Goal: Information Seeking & Learning: Learn about a topic

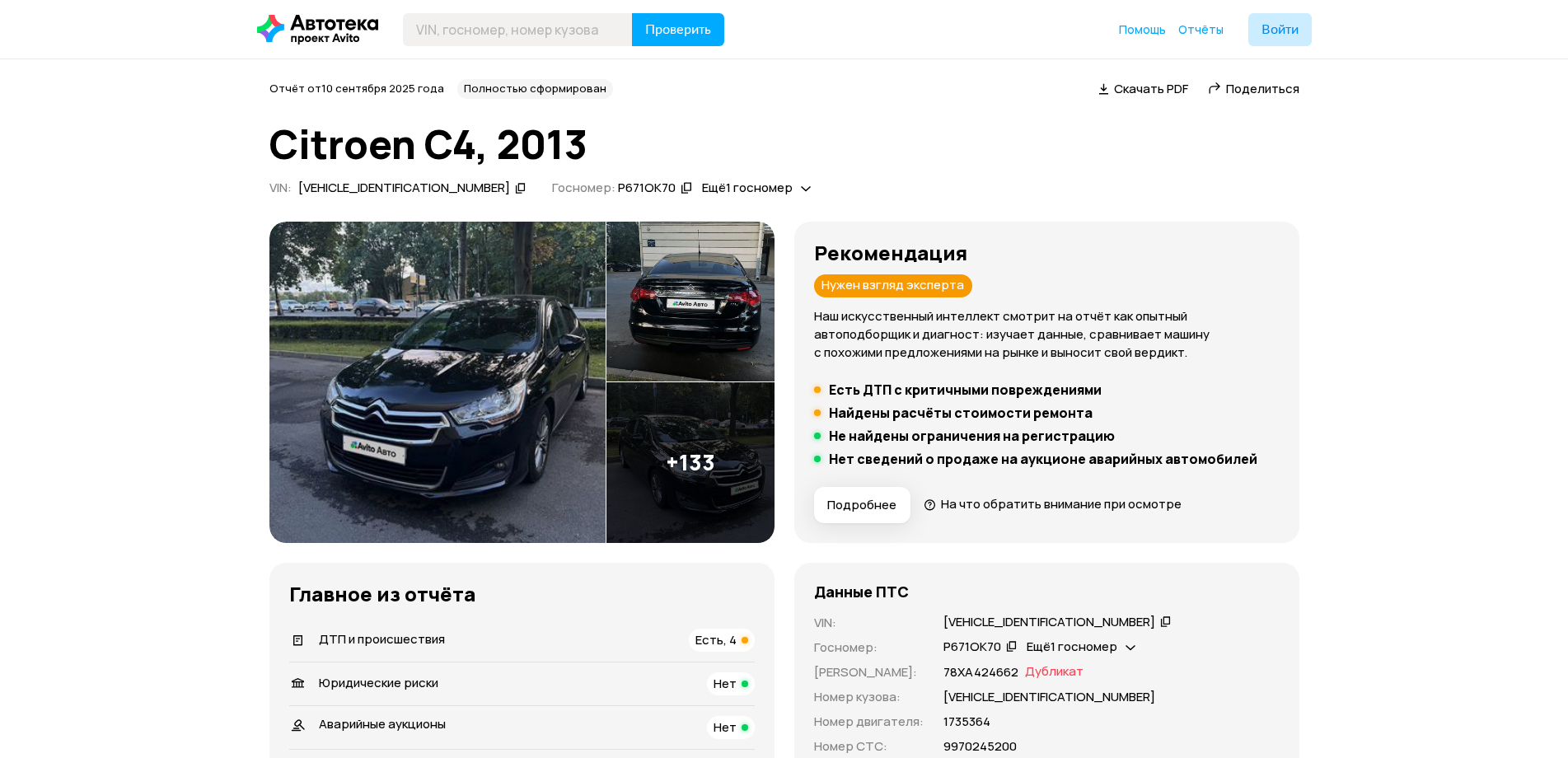
click at [861, 373] on div "Рекомендация Нужен взгляд эксперта Наш искусственный интеллект смотрит на отчёт…" at bounding box center [1047, 382] width 466 height 282
click at [858, 509] on span "Подробнее" at bounding box center [862, 505] width 70 height 16
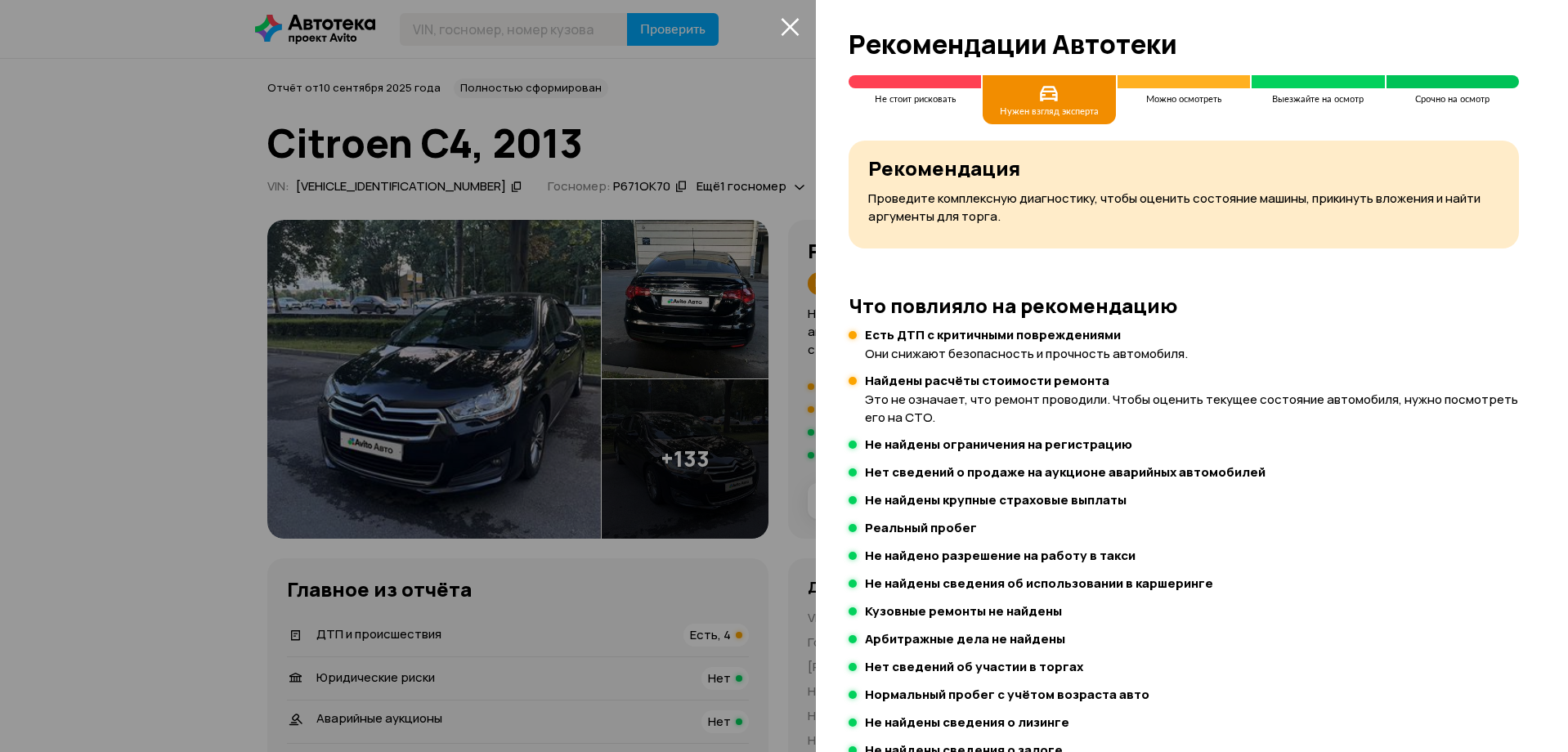
click at [781, 27] on icon "закрыть" at bounding box center [791, 27] width 19 height 19
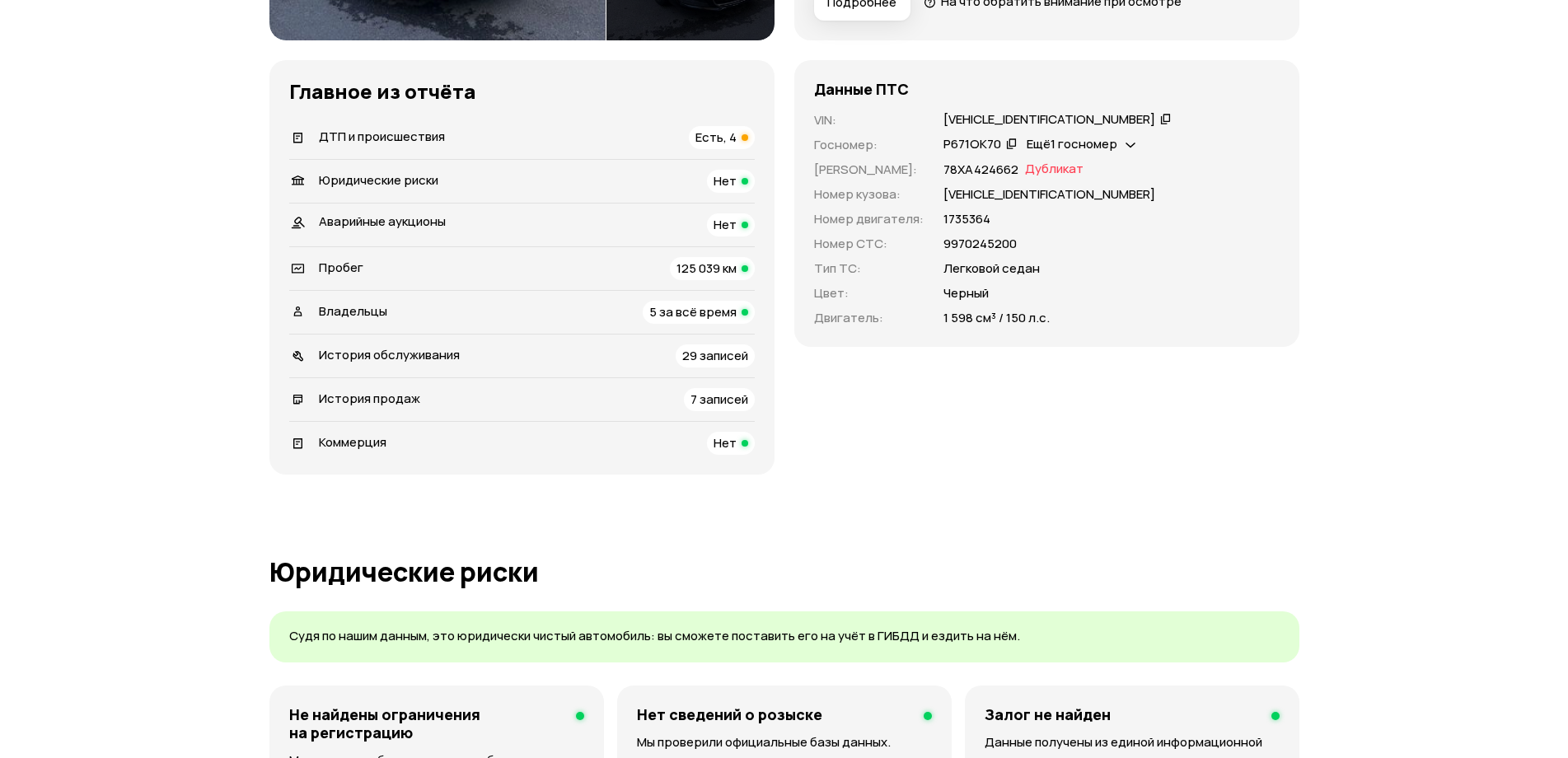
scroll to position [577, 0]
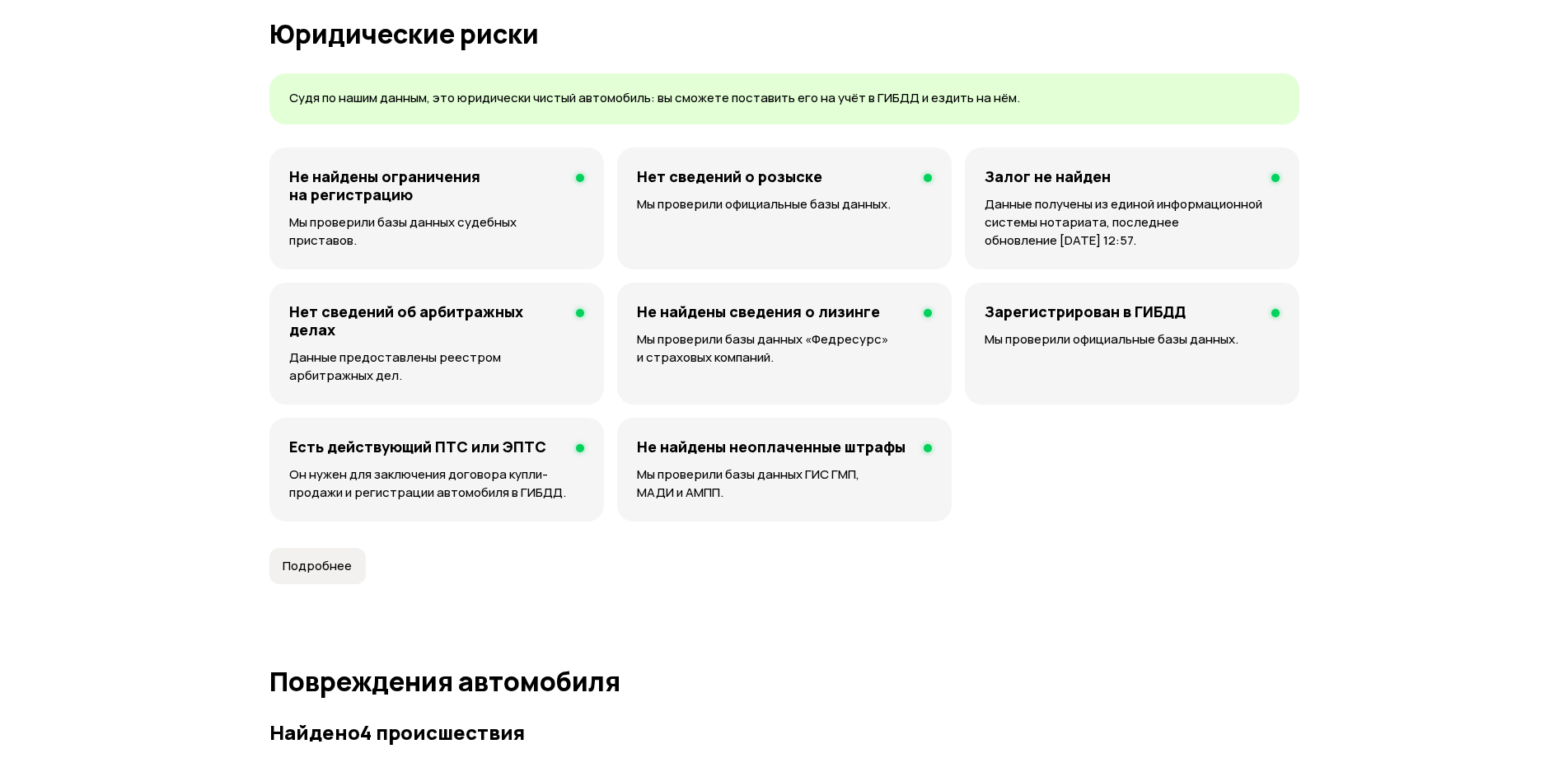
scroll to position [1072, 0]
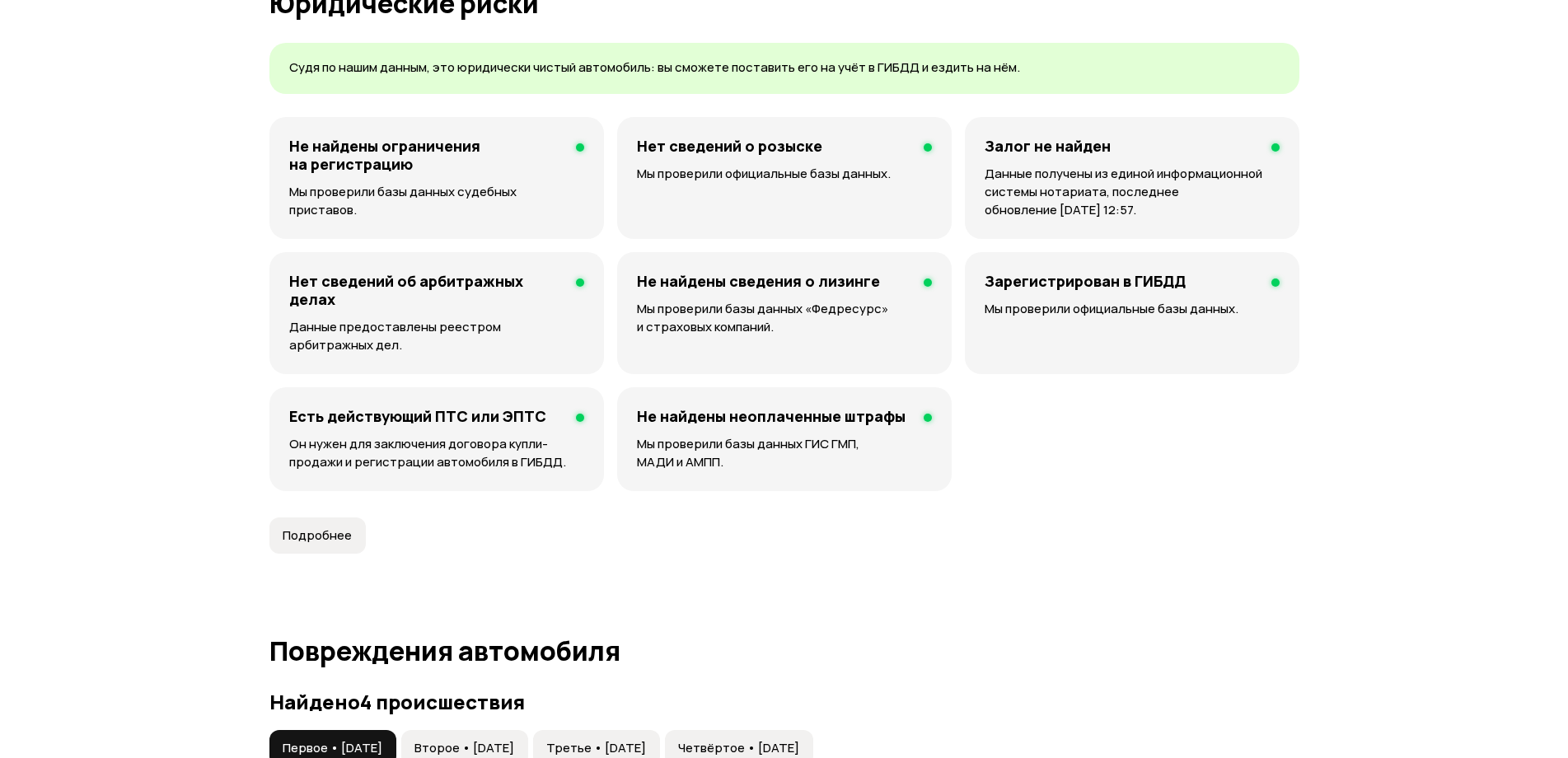
click at [952, 438] on div "Не найдены ограничения на регистрацию Мы проверили базы данных судебных пристав…" at bounding box center [784, 305] width 1030 height 374
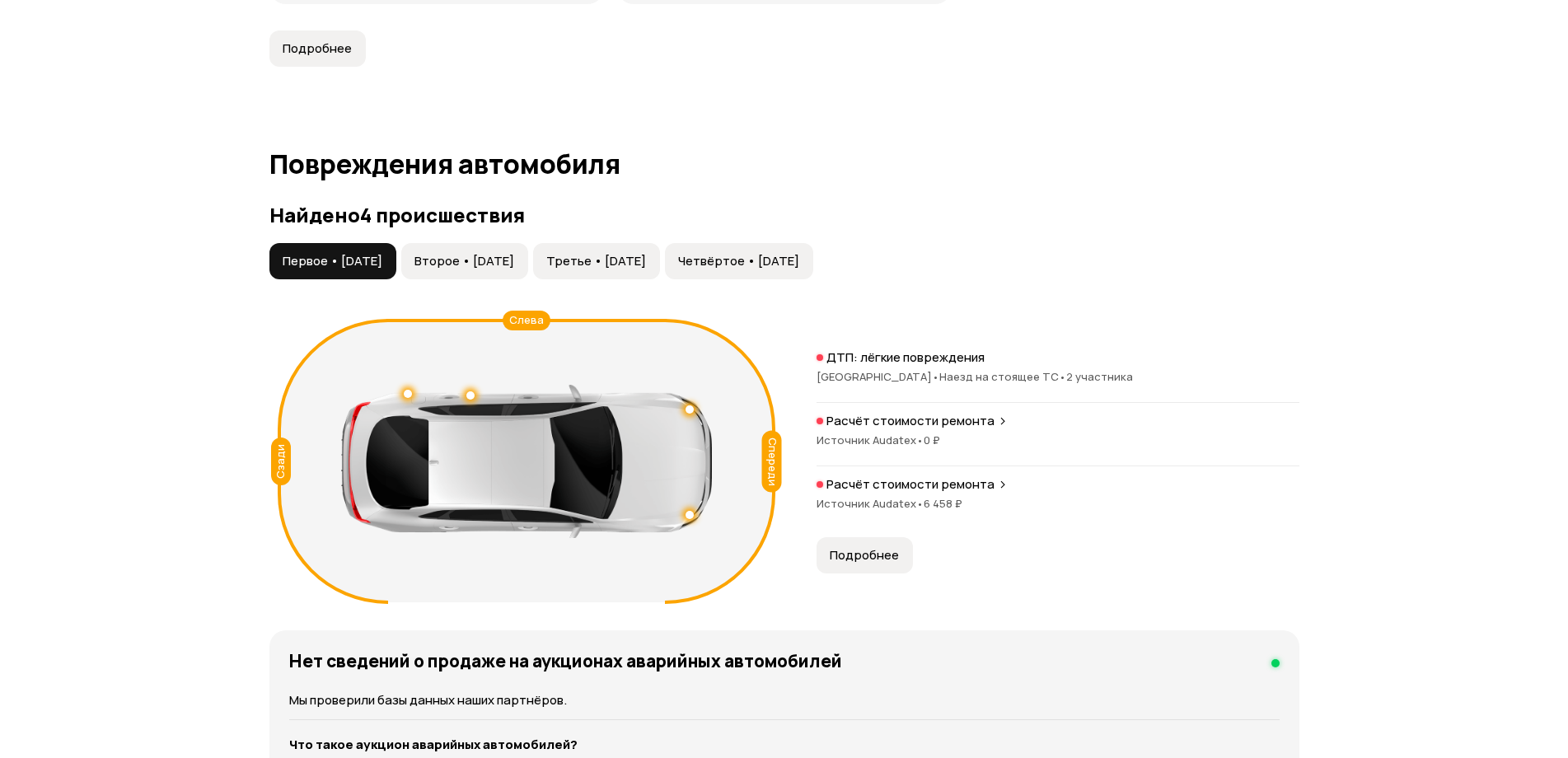
scroll to position [1567, 0]
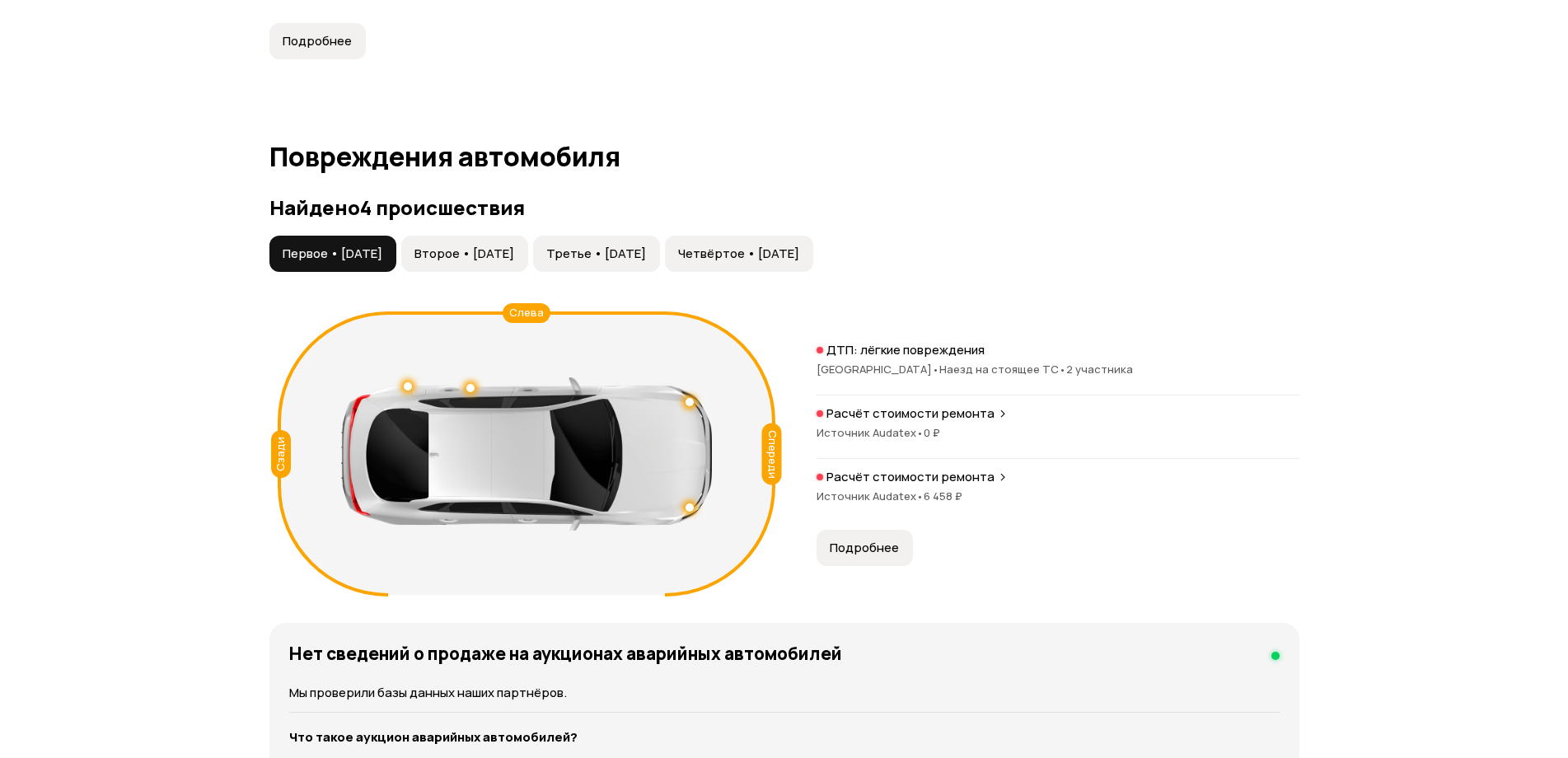
click at [909, 615] on article "Повреждения автомобиля Найдено 4 происшествия Первое • [DATE] Второе • [DATE] Т…" at bounding box center [784, 528] width 1030 height 771
click at [883, 554] on span "Подробнее" at bounding box center [865, 548] width 70 height 16
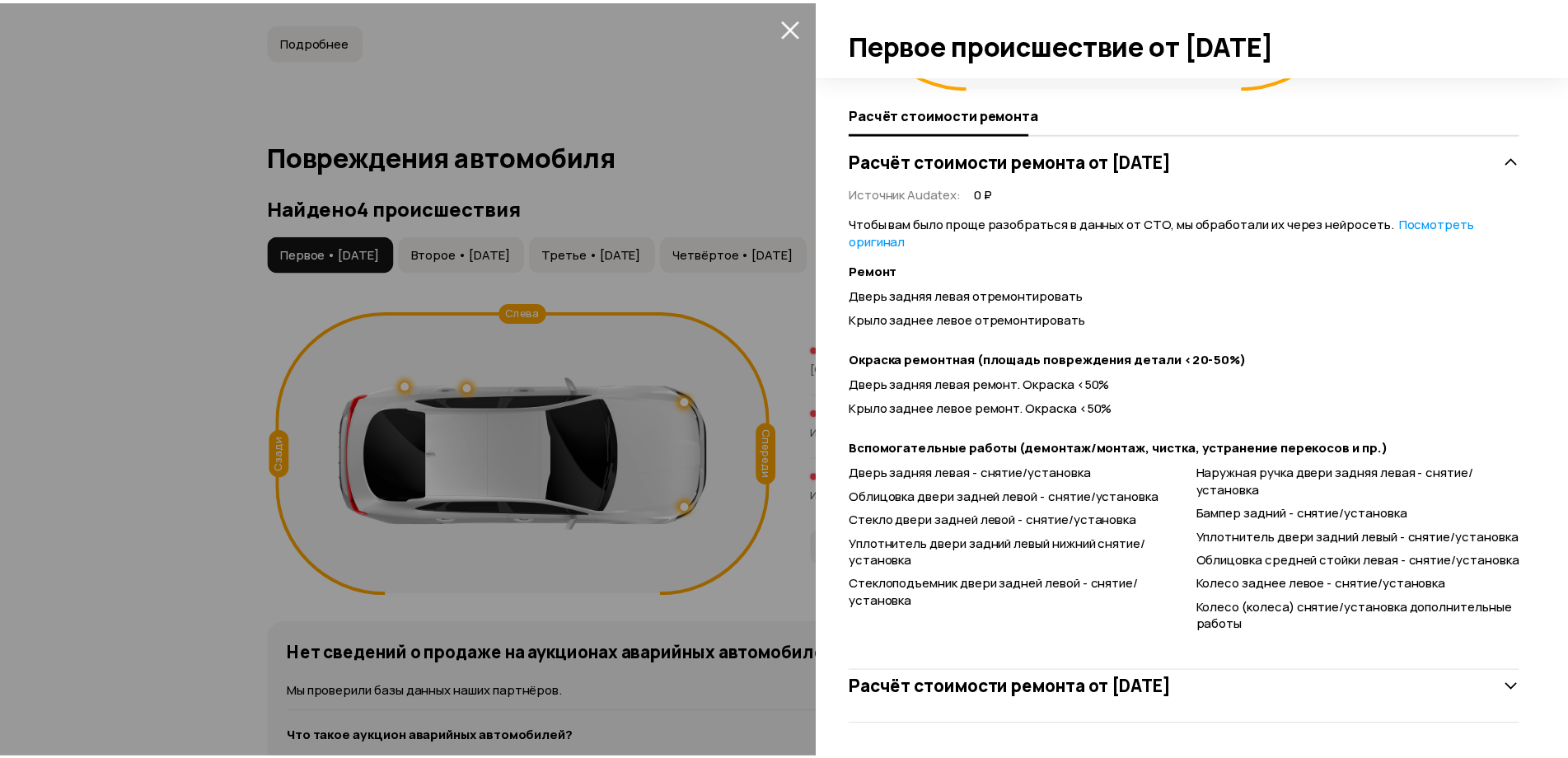
scroll to position [297, 0]
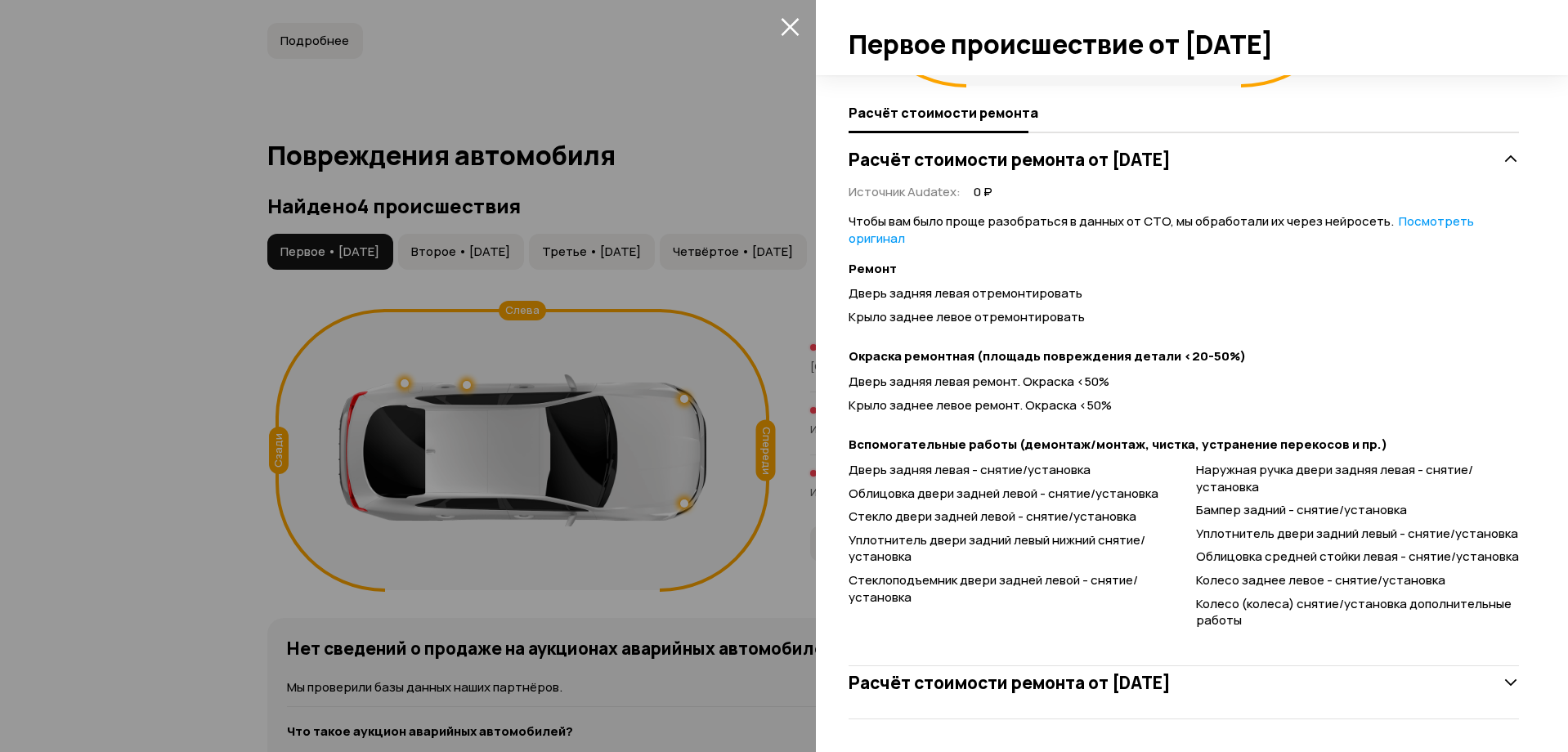
click at [790, 30] on icon "закрыть" at bounding box center [791, 27] width 19 height 19
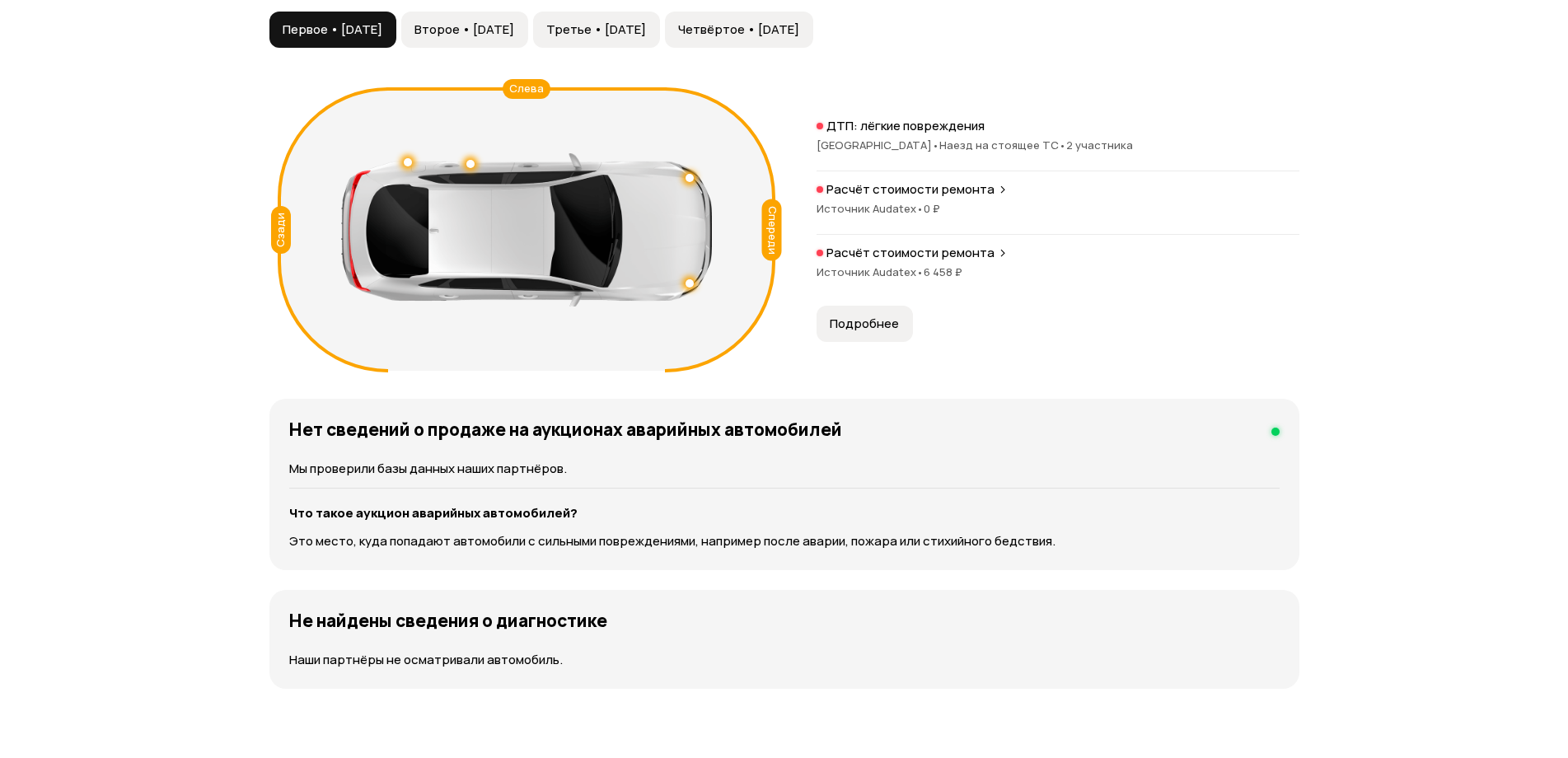
scroll to position [1731, 0]
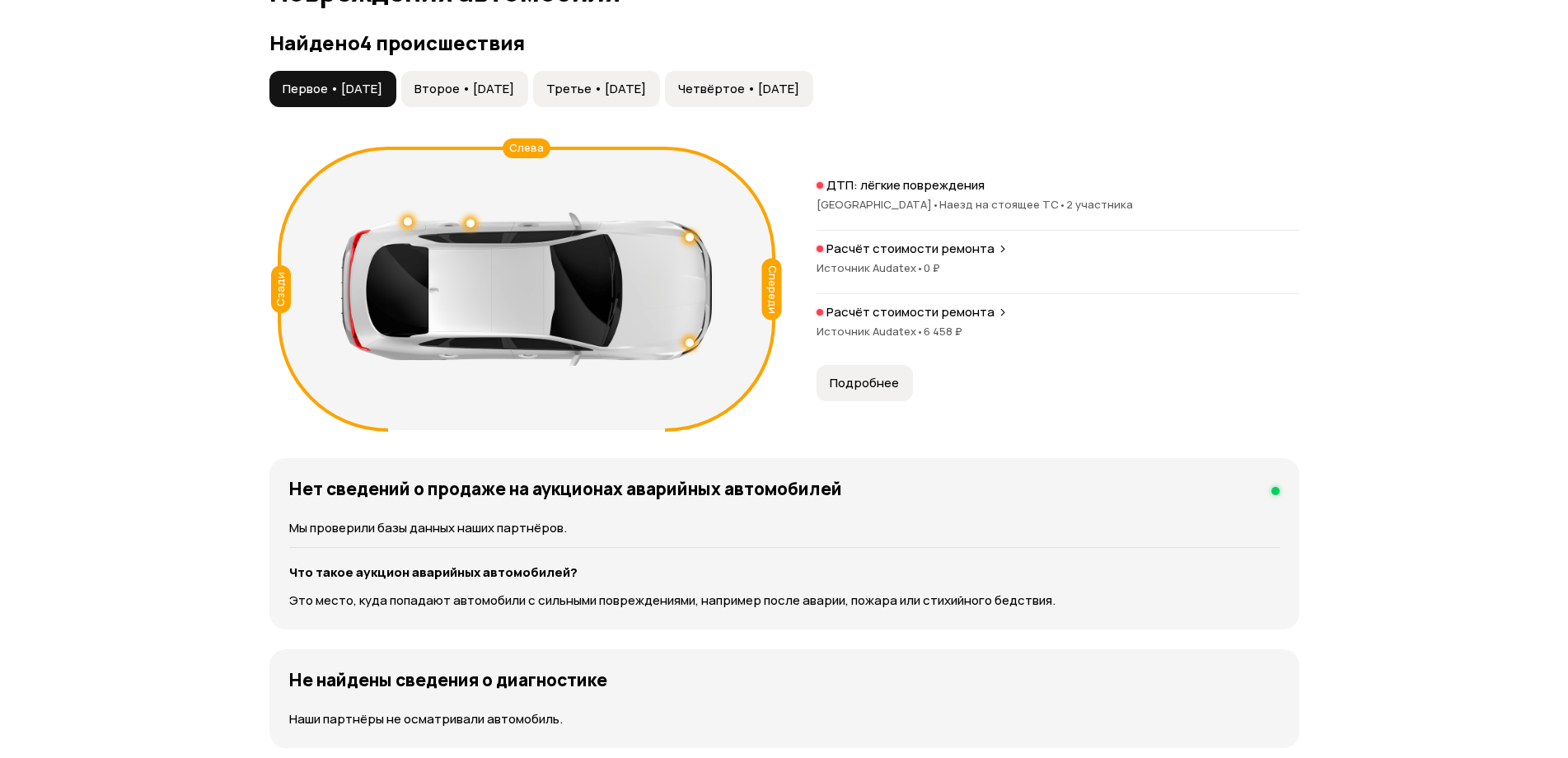
click at [837, 498] on h4 "Нет сведений о продаже на аукционах аварийных автомобилей" at bounding box center [565, 489] width 553 height 21
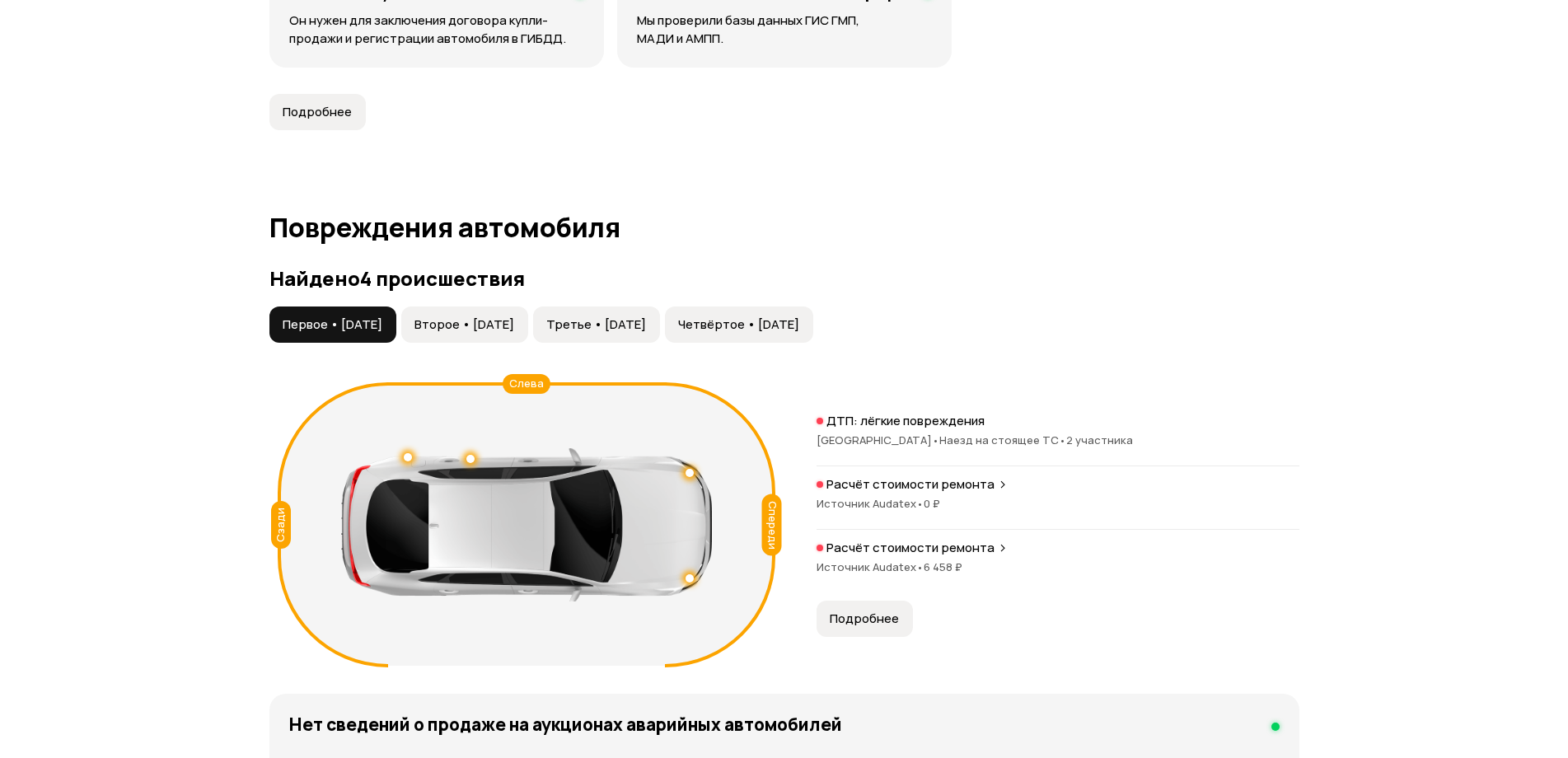
scroll to position [1484, 0]
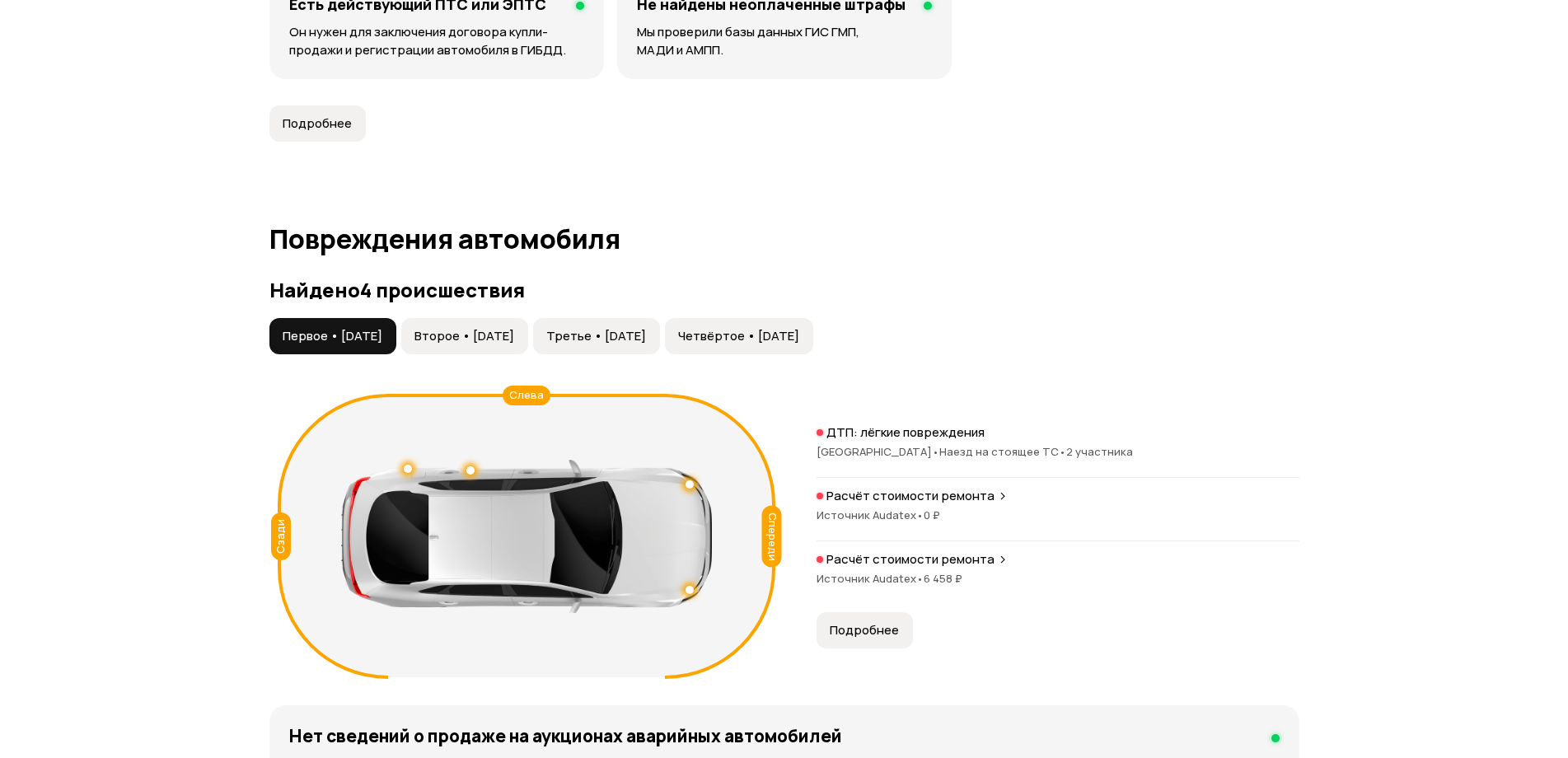
click at [511, 336] on span "Второе • [DATE]" at bounding box center [464, 336] width 99 height 16
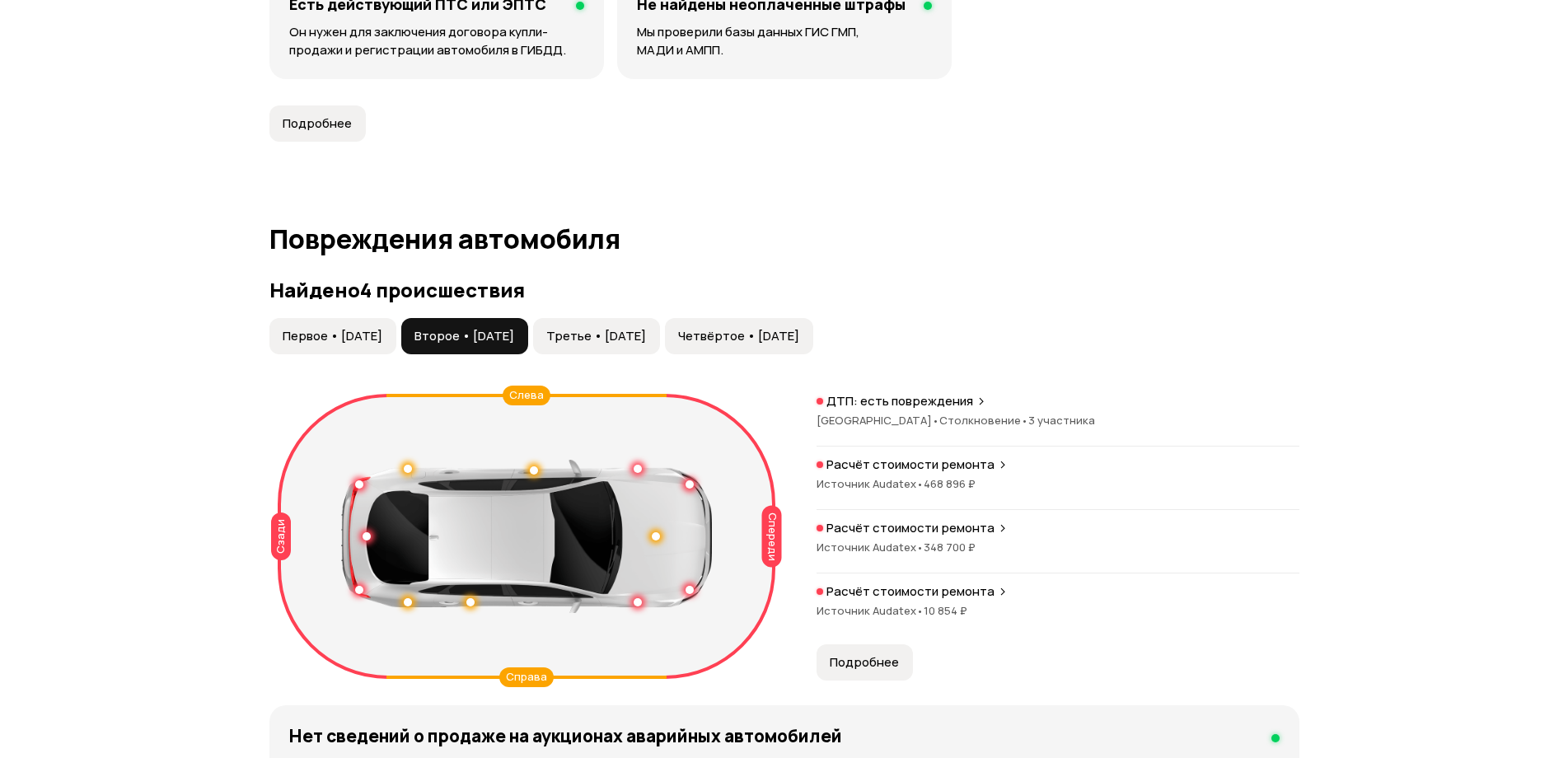
click at [644, 337] on span "Третье • [DATE]" at bounding box center [596, 336] width 99 height 16
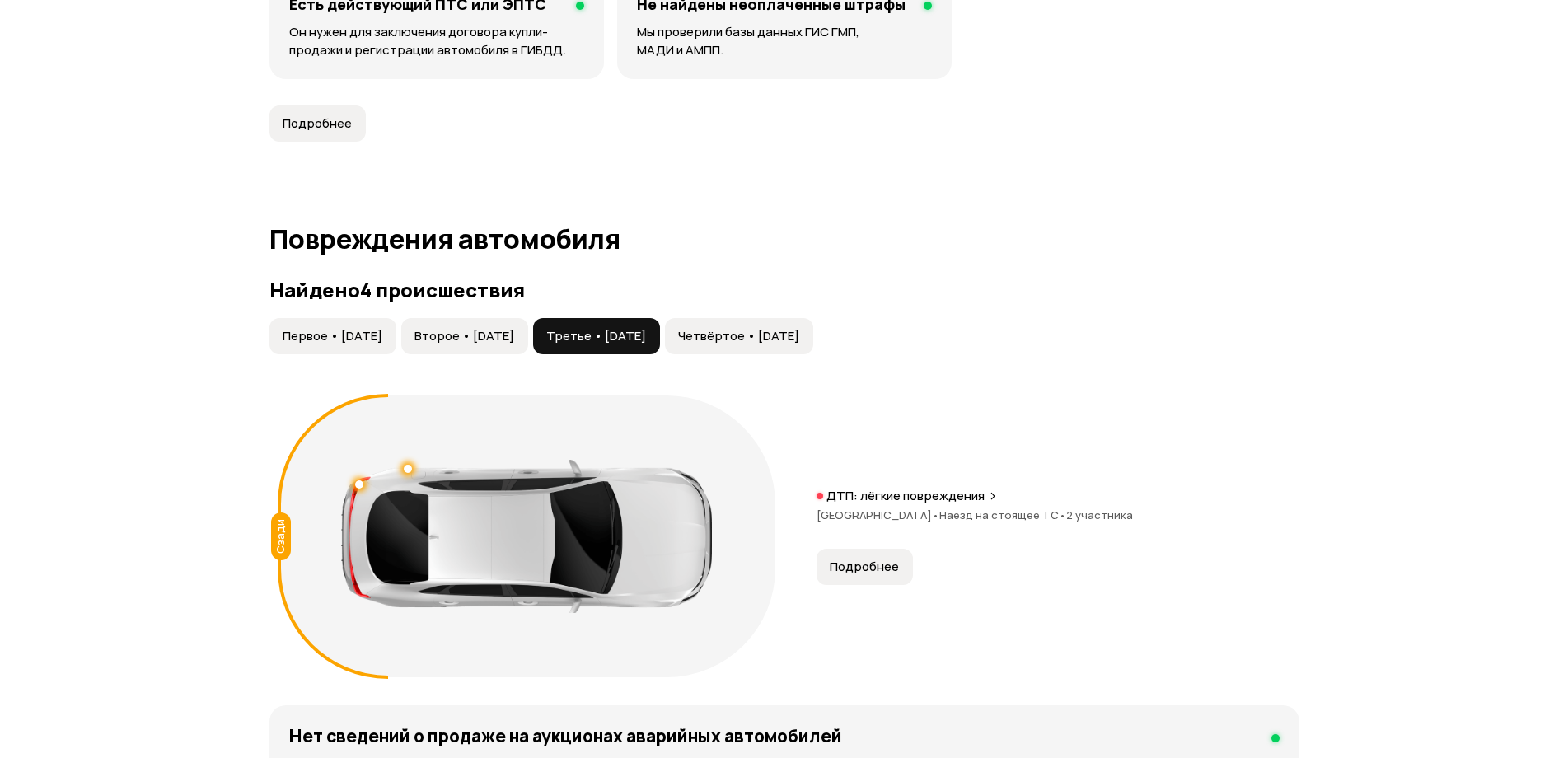
click at [800, 336] on span "Четвёртое • [DATE]" at bounding box center [739, 336] width 121 height 16
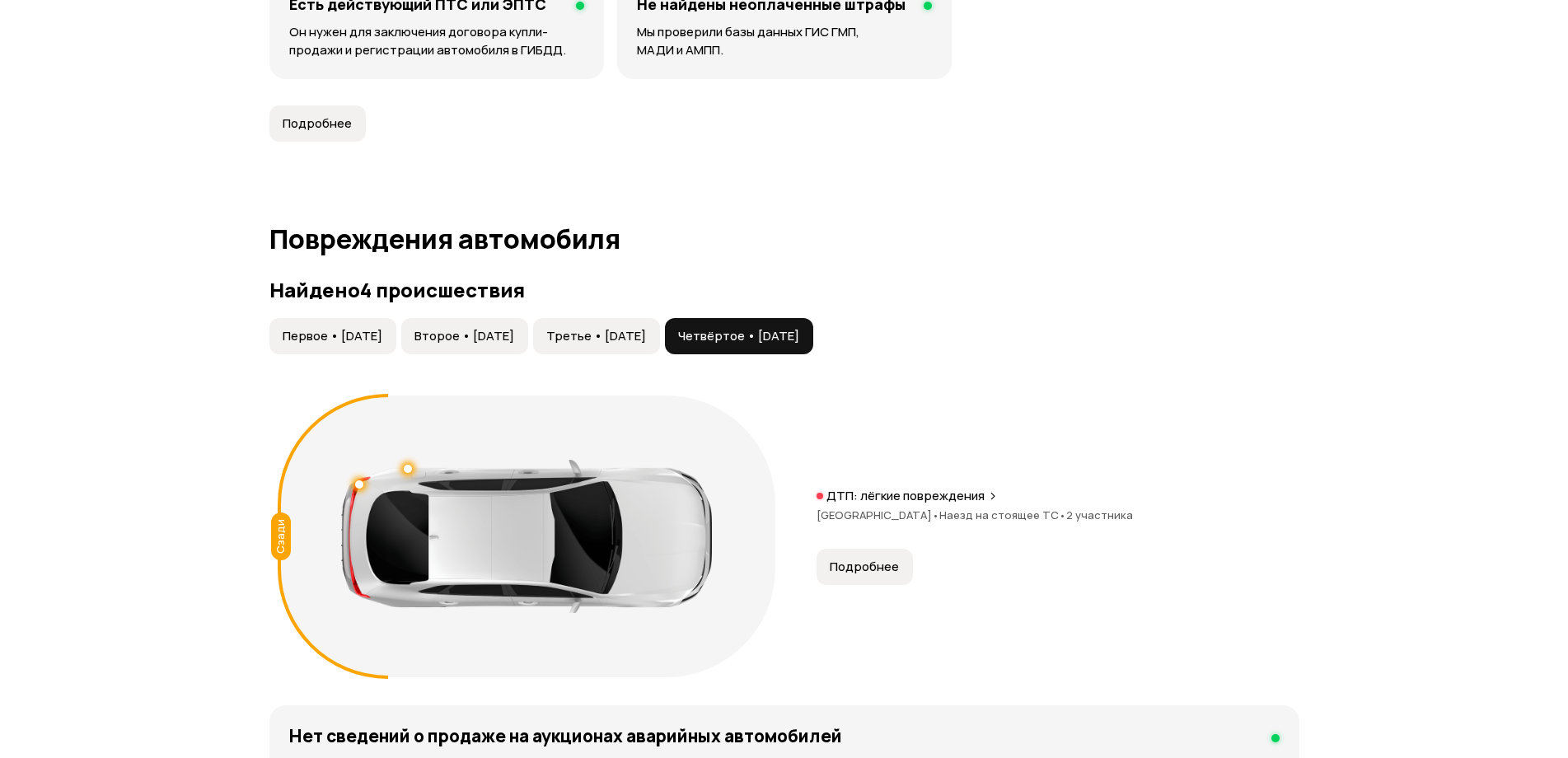
click at [638, 343] on span "Третье • [DATE]" at bounding box center [596, 336] width 99 height 16
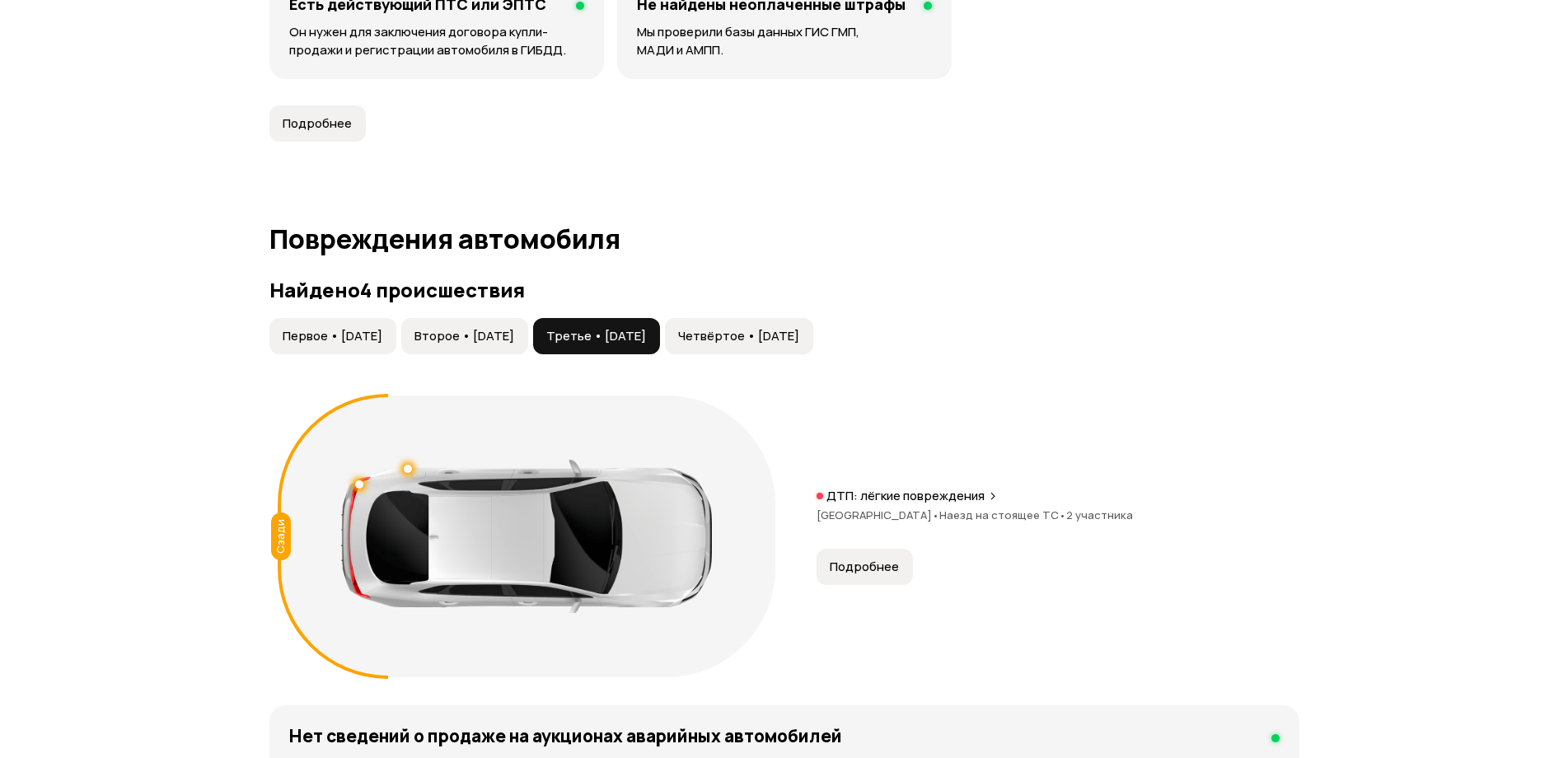
click at [498, 347] on button "Второе • [DATE]" at bounding box center [465, 336] width 127 height 36
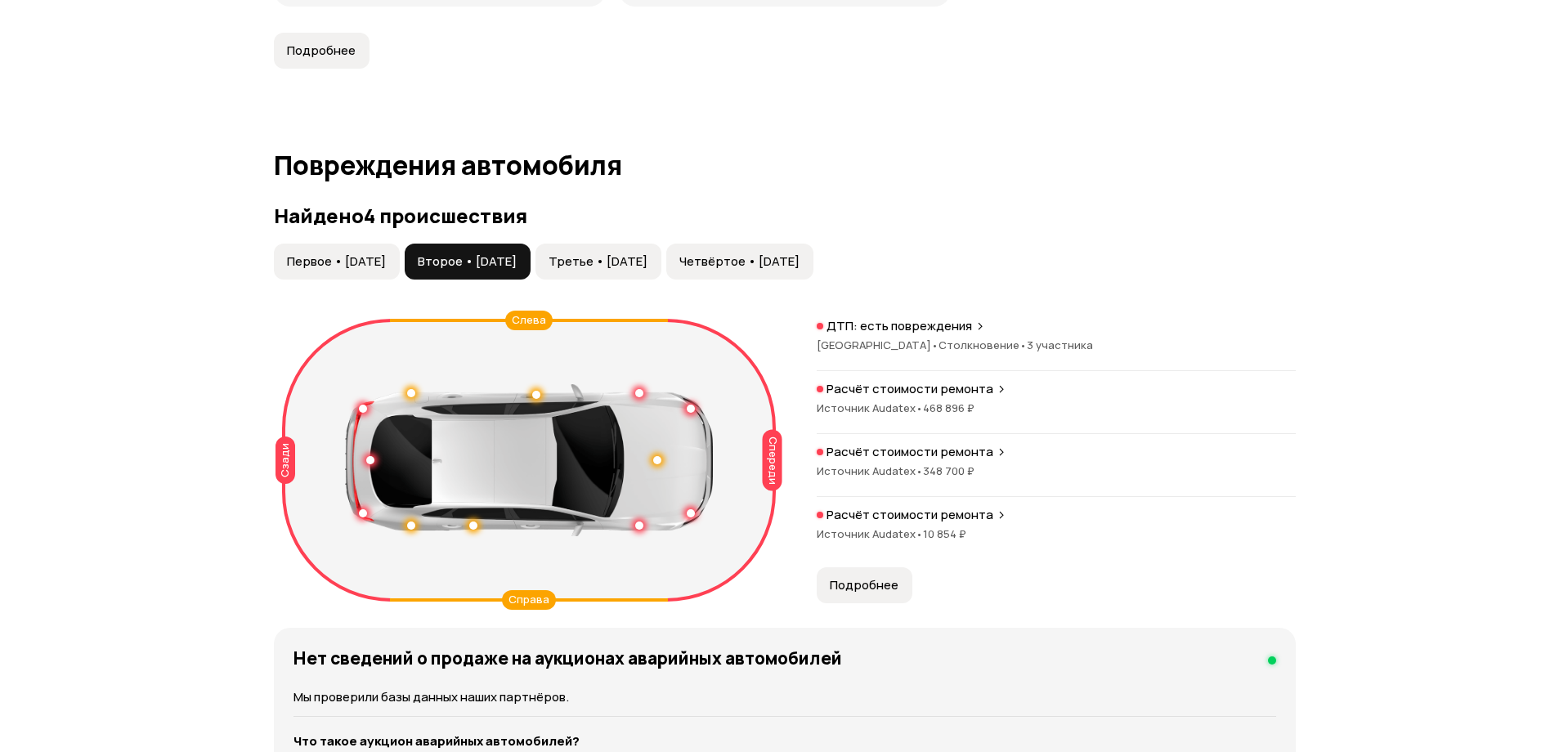
scroll to position [1554, 0]
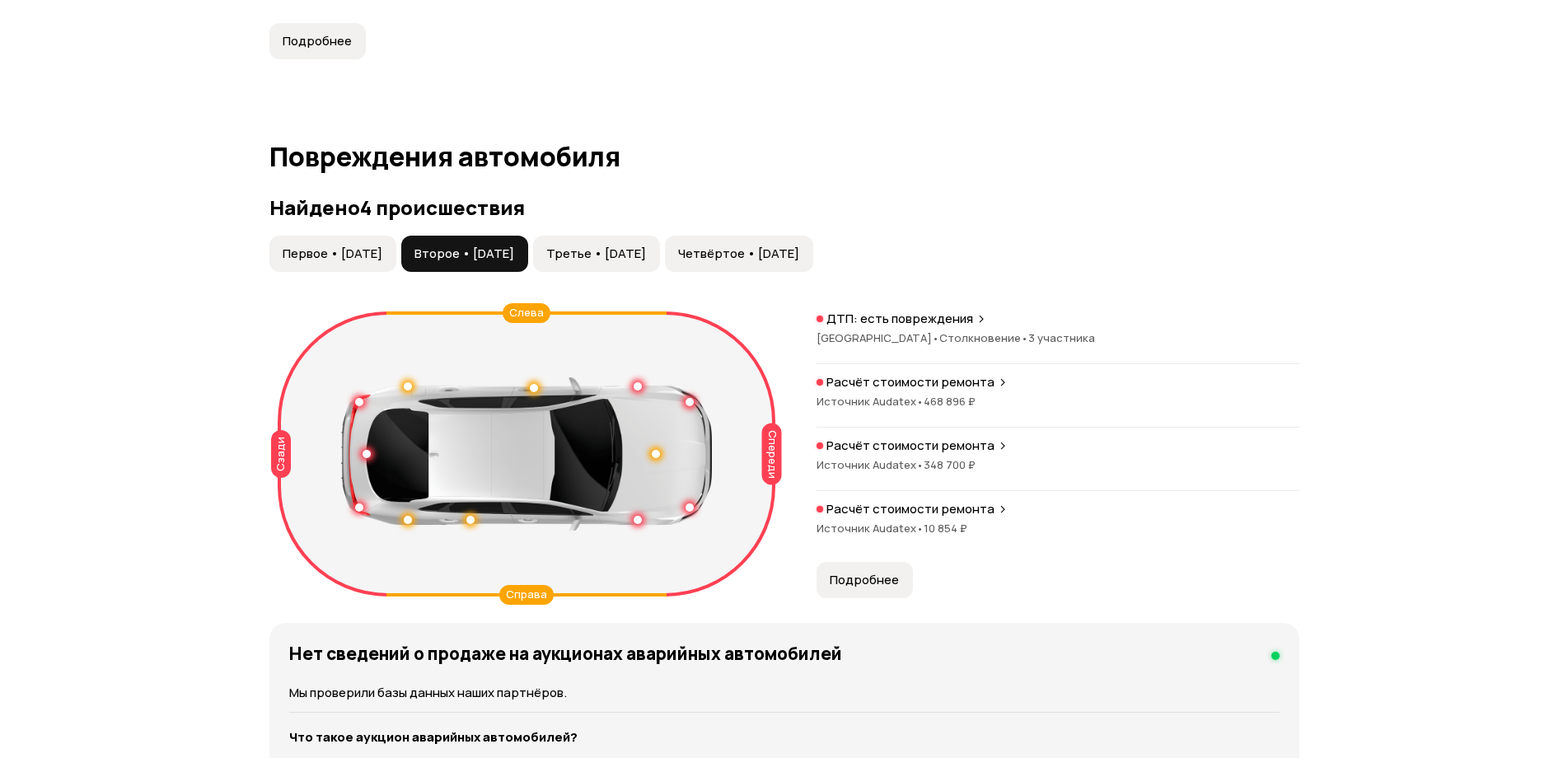
click at [874, 588] on span "Подробнее" at bounding box center [865, 579] width 70 height 16
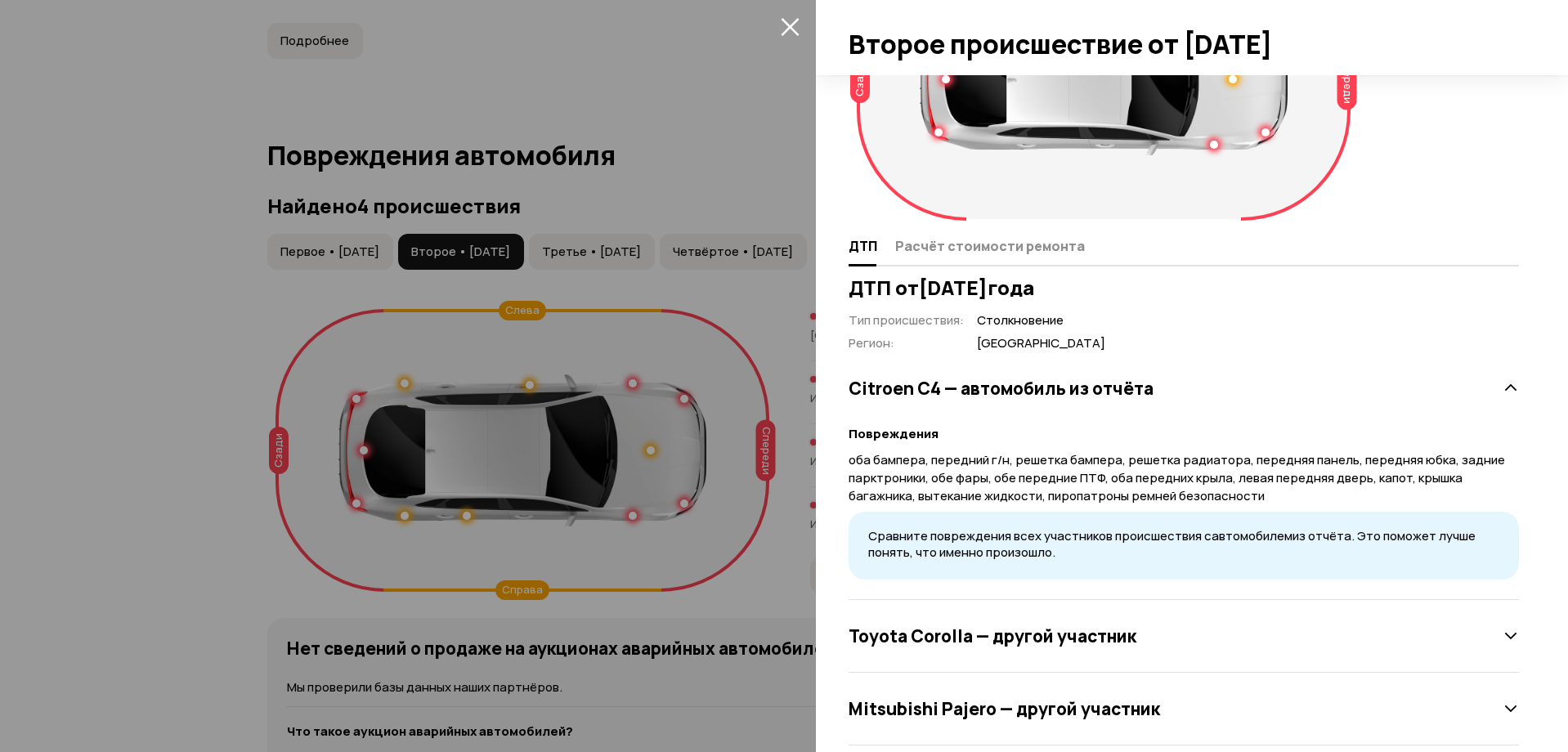
scroll to position [170, 0]
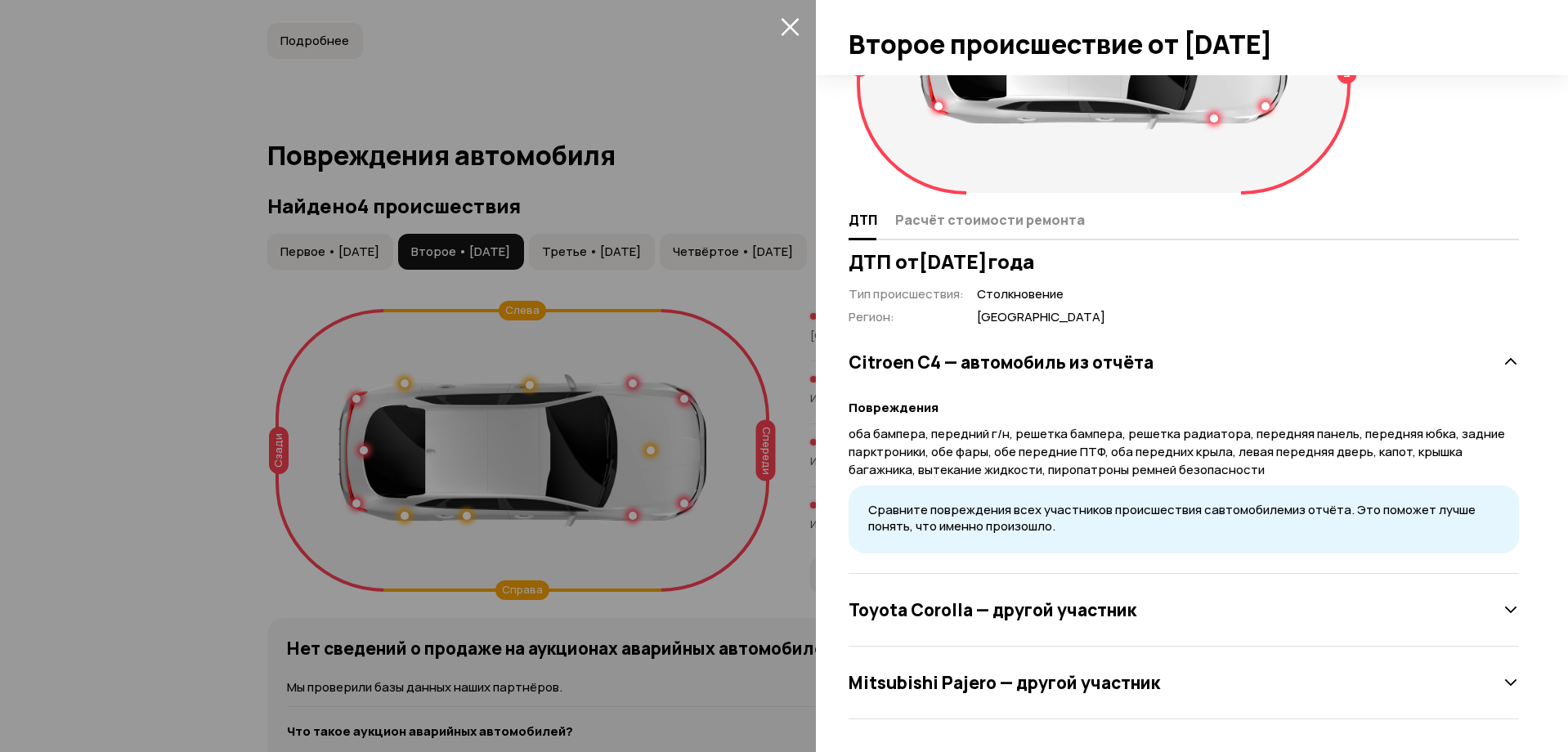
click at [1468, 612] on div "Toyota Corolla — другой участник" at bounding box center [1184, 610] width 670 height 33
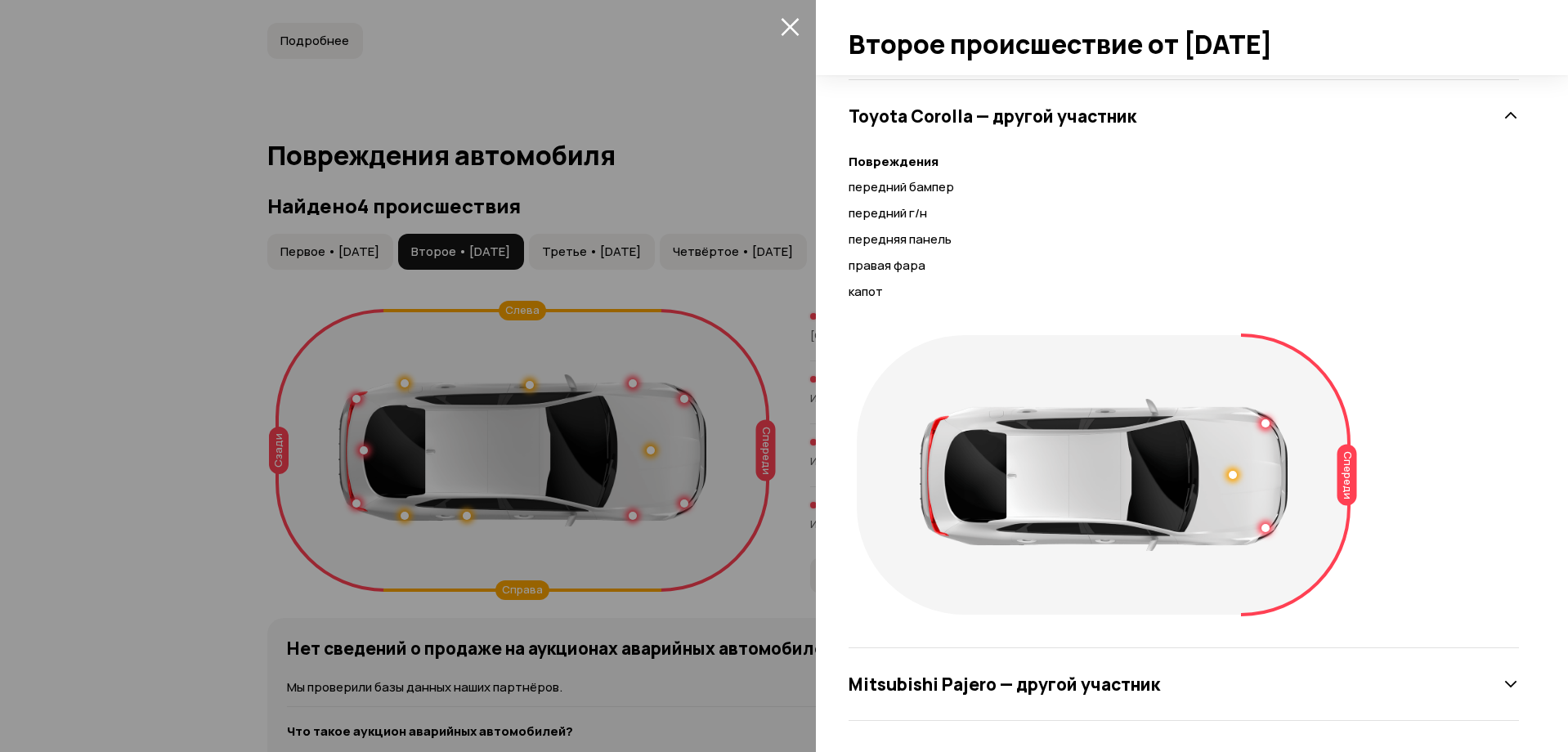
scroll to position [666, 0]
click at [1406, 706] on div "Mitsubishi Pajero — другой участник" at bounding box center [1184, 683] width 670 height 73
click at [1409, 687] on div "Mitsubishi Pajero — другой участник" at bounding box center [1184, 683] width 670 height 33
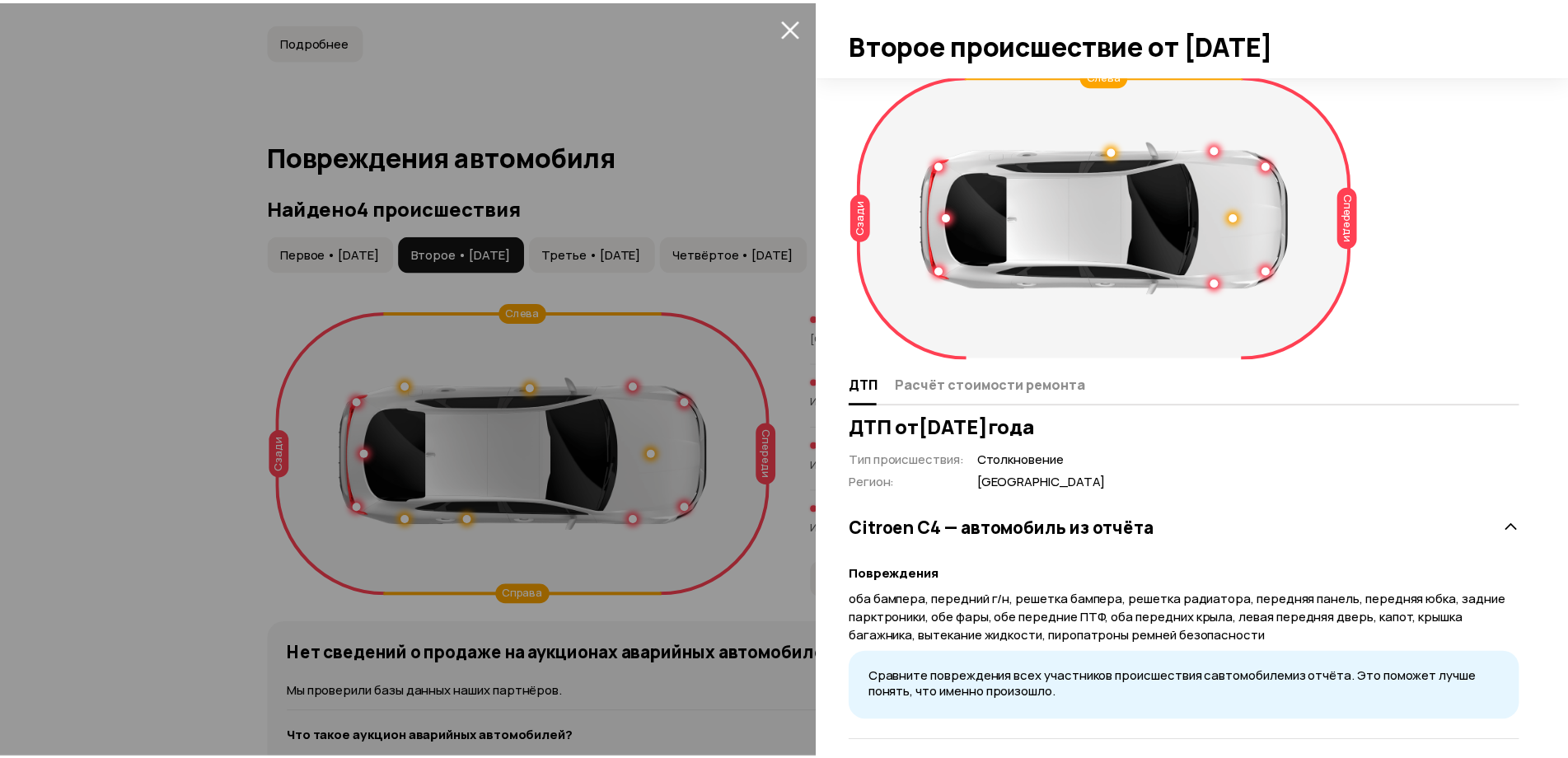
scroll to position [0, 0]
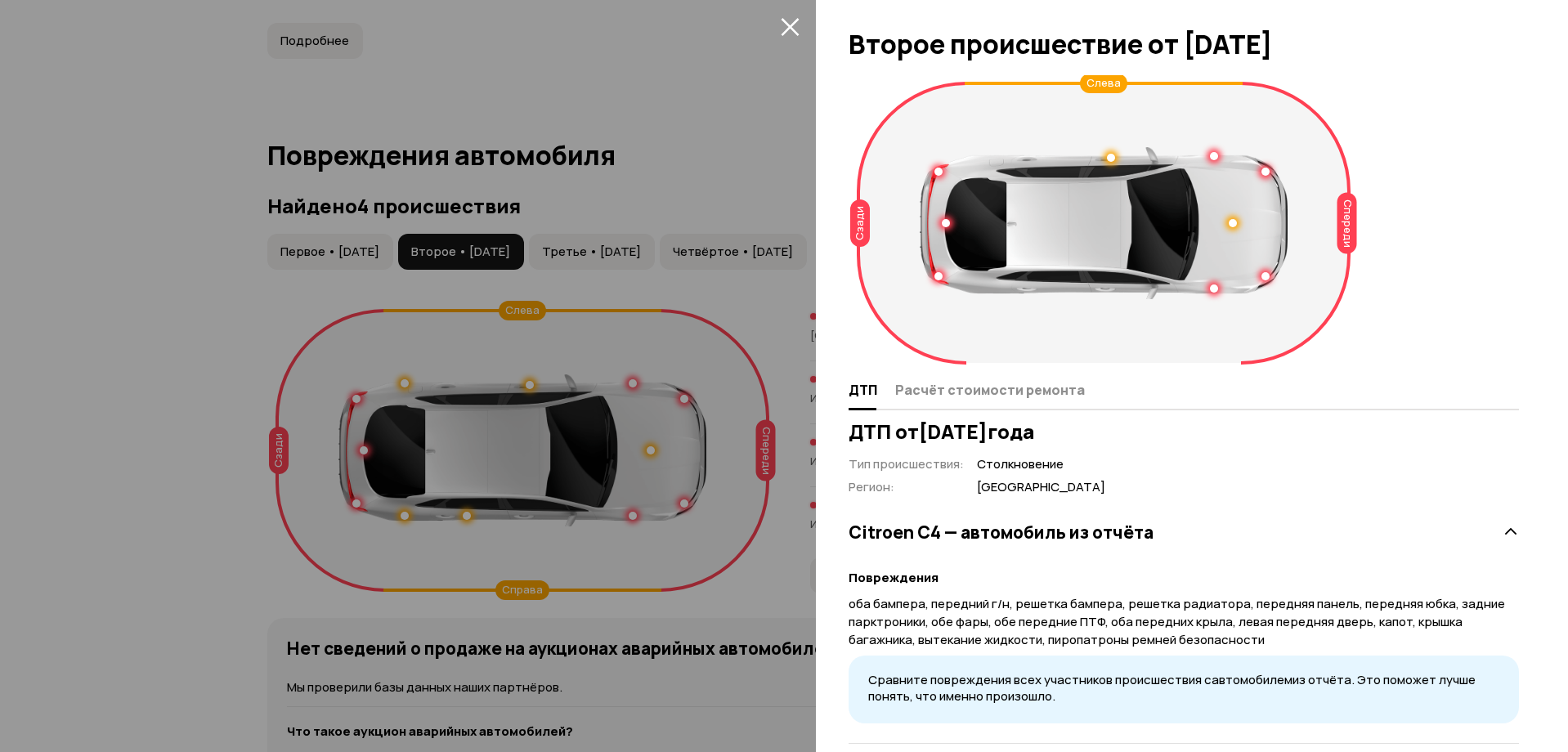
click at [787, 17] on icon "закрыть" at bounding box center [791, 27] width 19 height 19
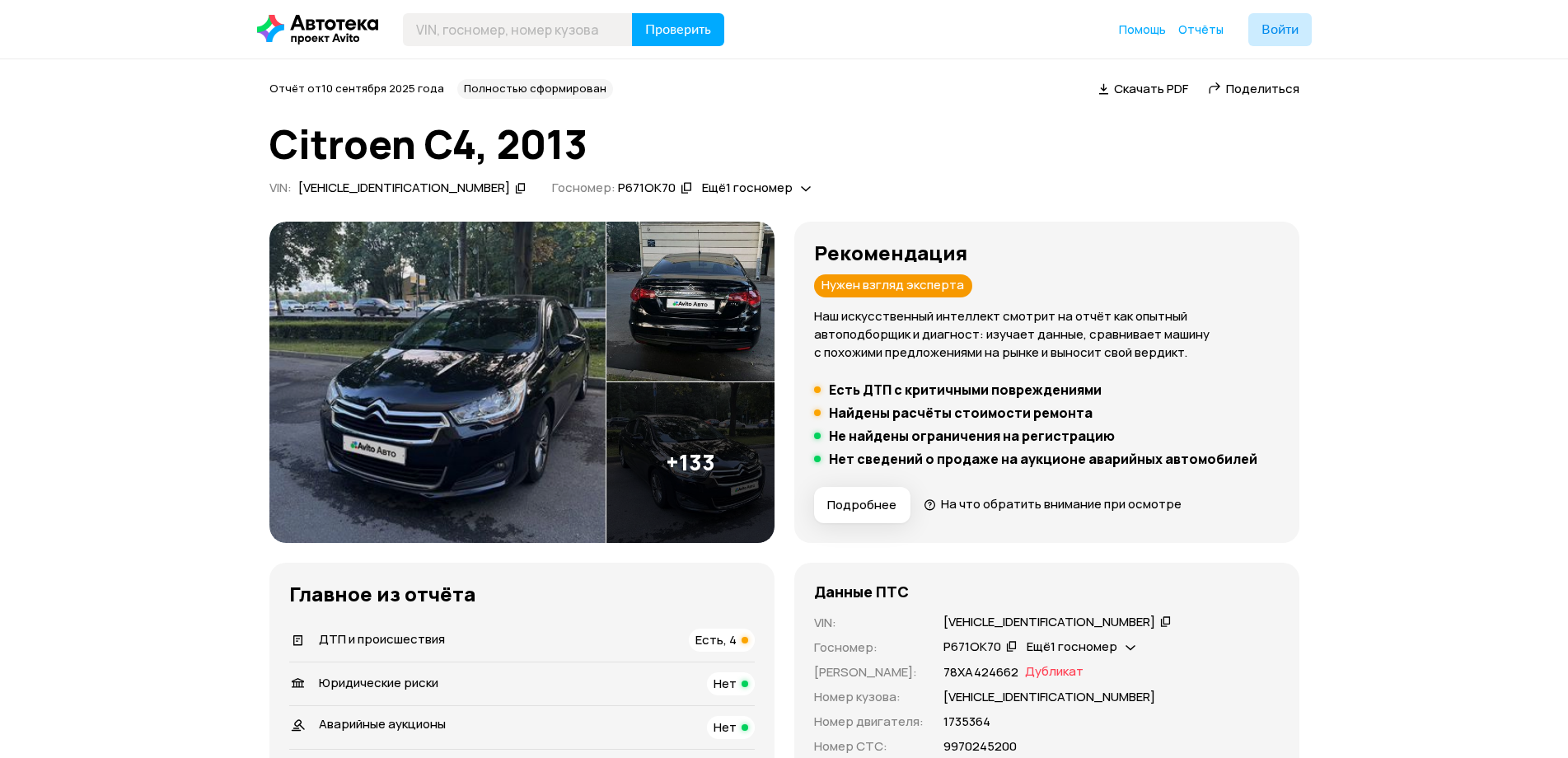
click at [656, 458] on img at bounding box center [691, 463] width 168 height 160
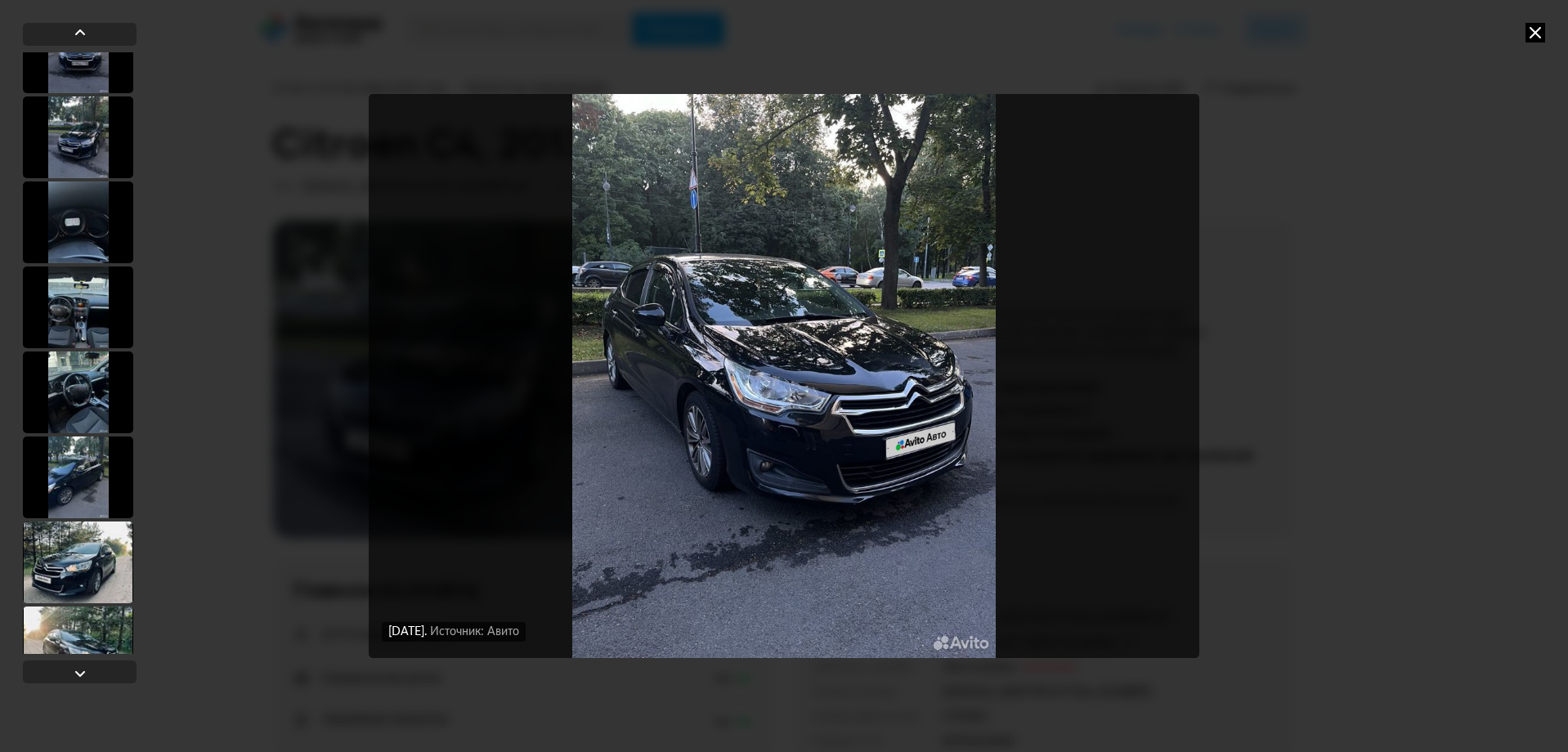
scroll to position [900, 0]
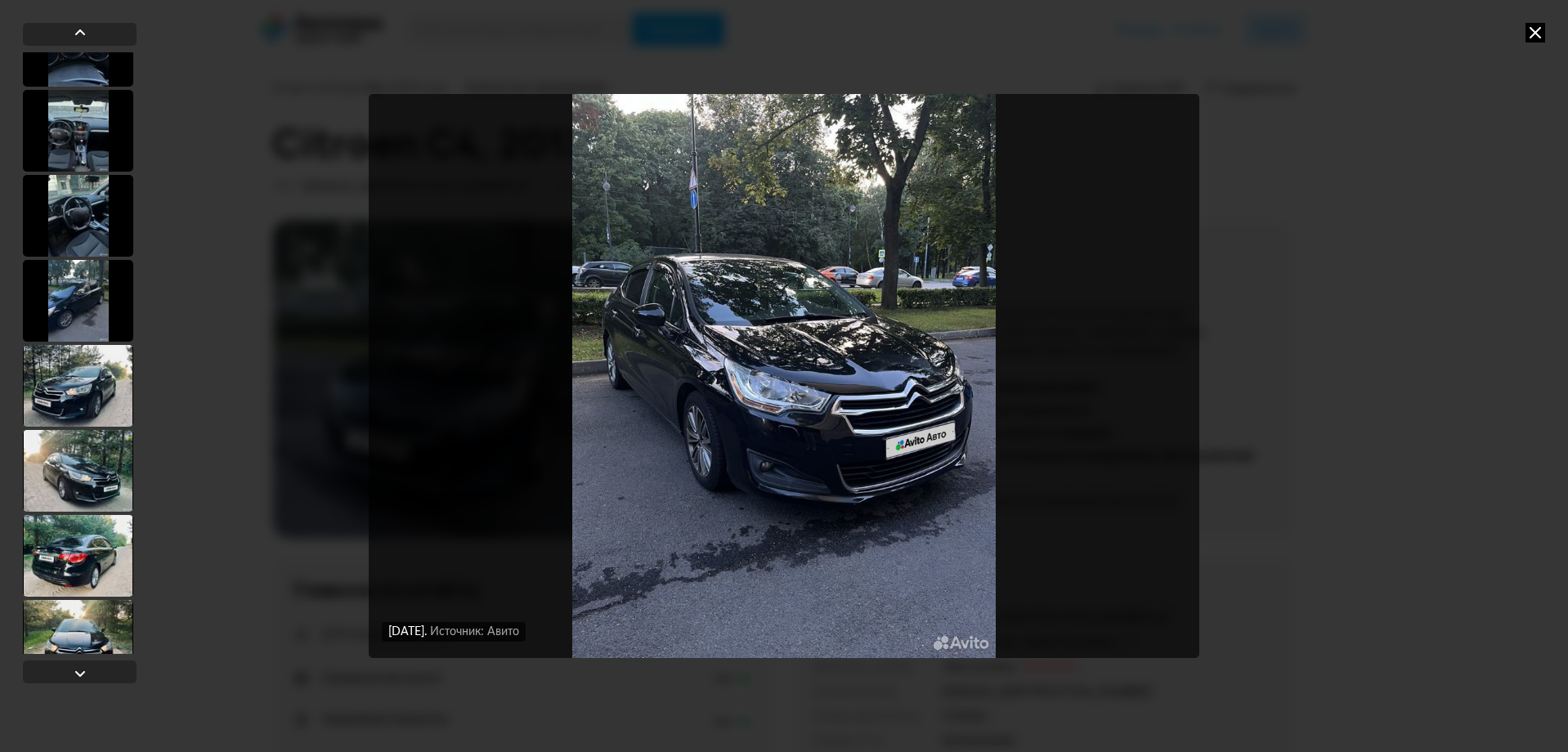
click at [87, 524] on div at bounding box center [78, 556] width 111 height 81
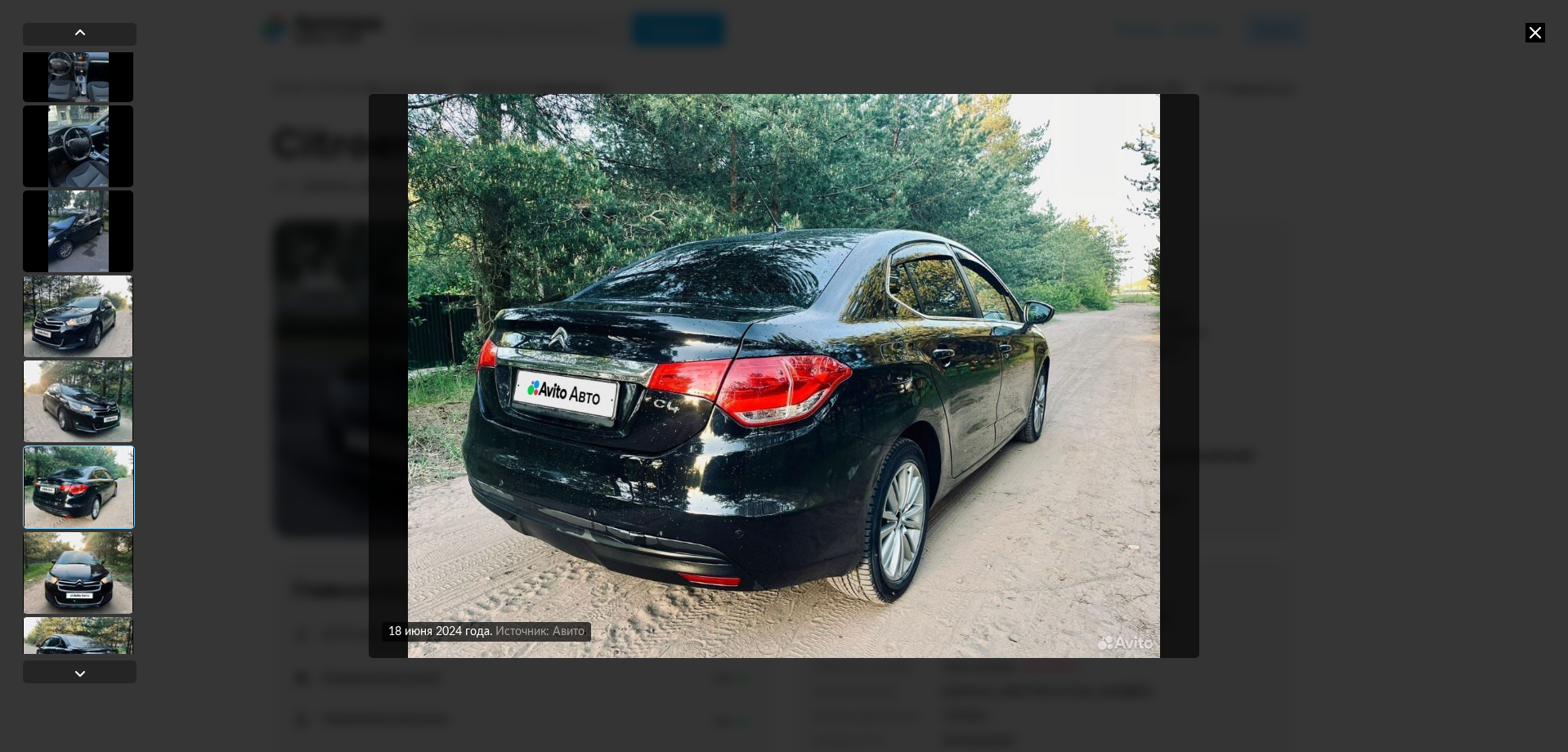
scroll to position [980, 0]
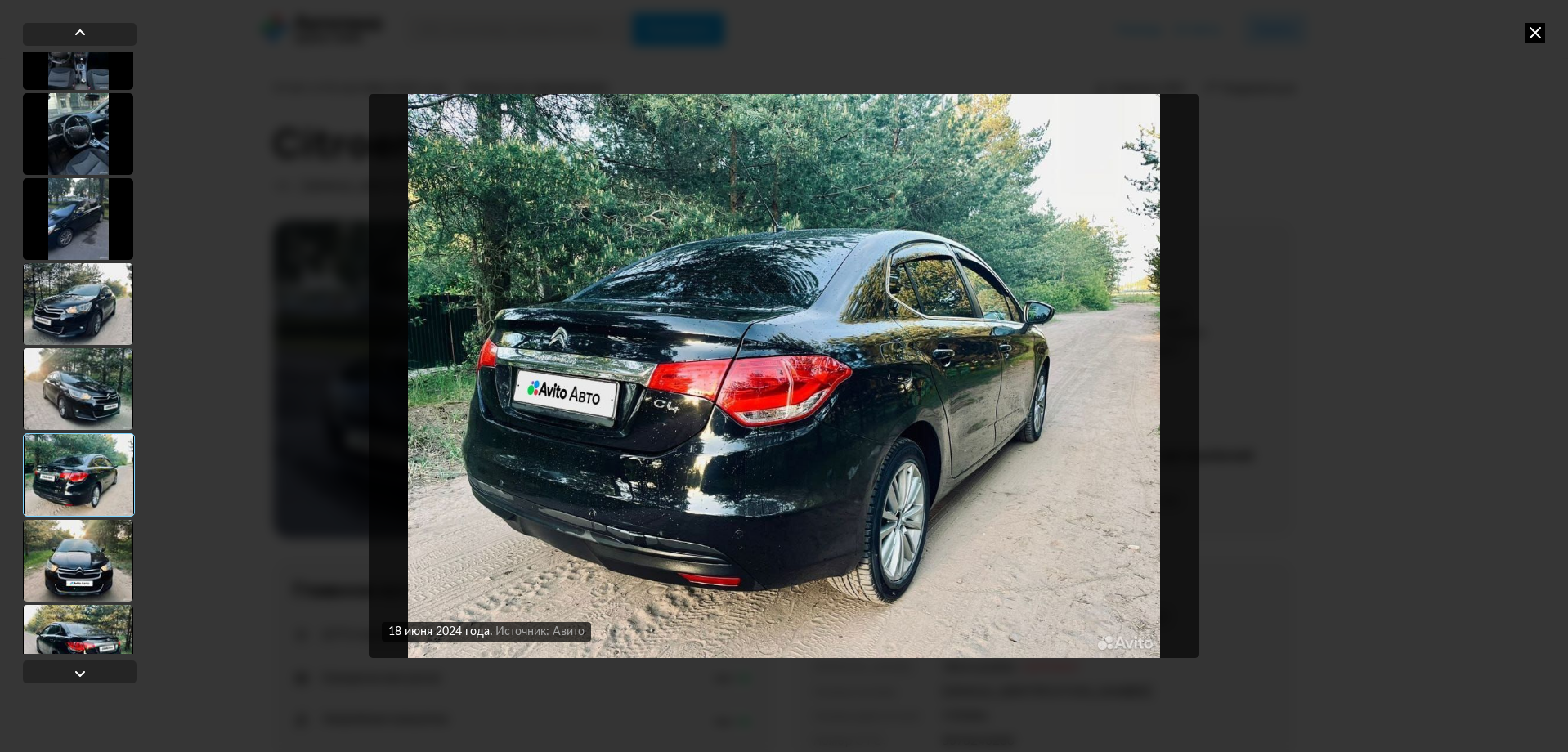
click at [87, 543] on div at bounding box center [78, 561] width 111 height 81
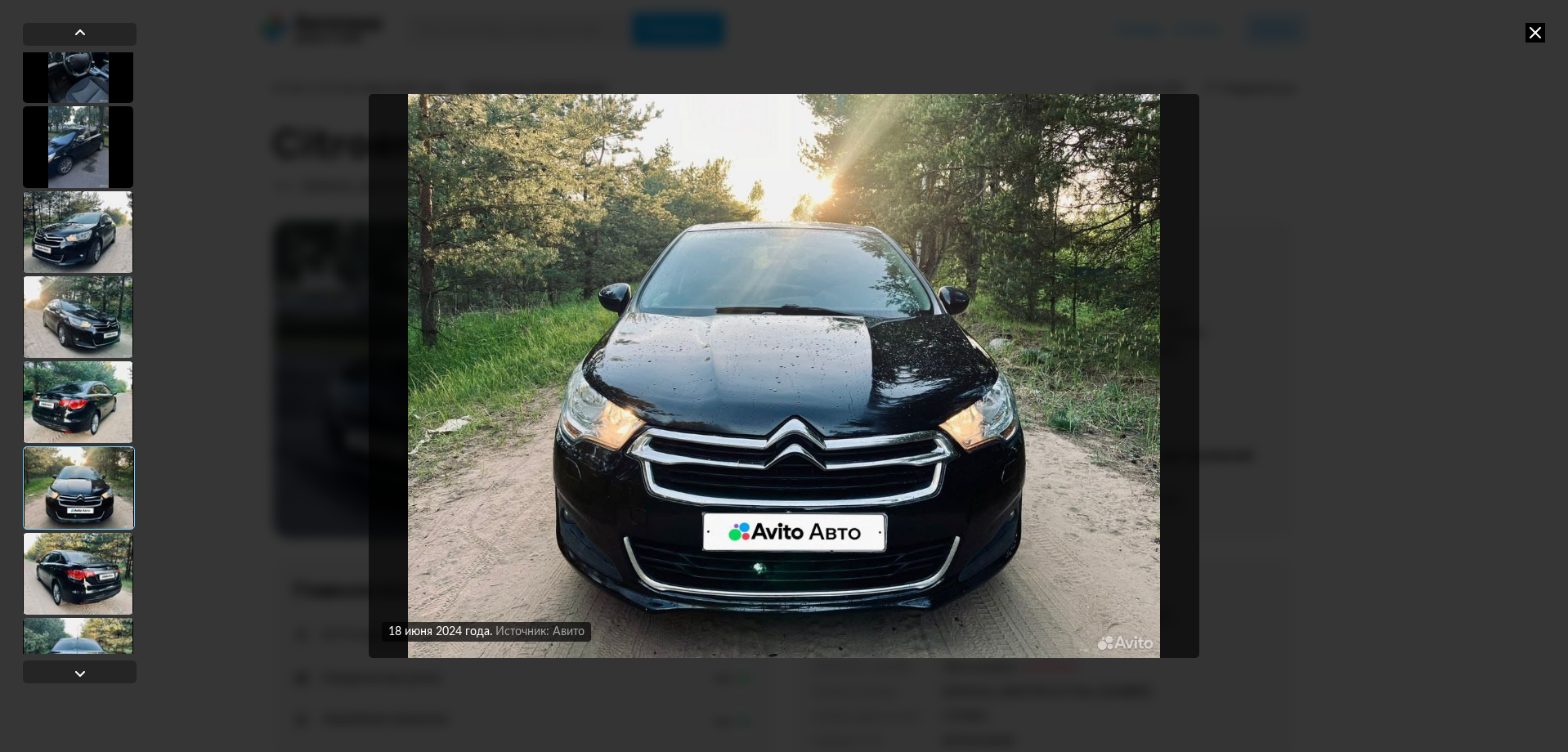
scroll to position [1062, 0]
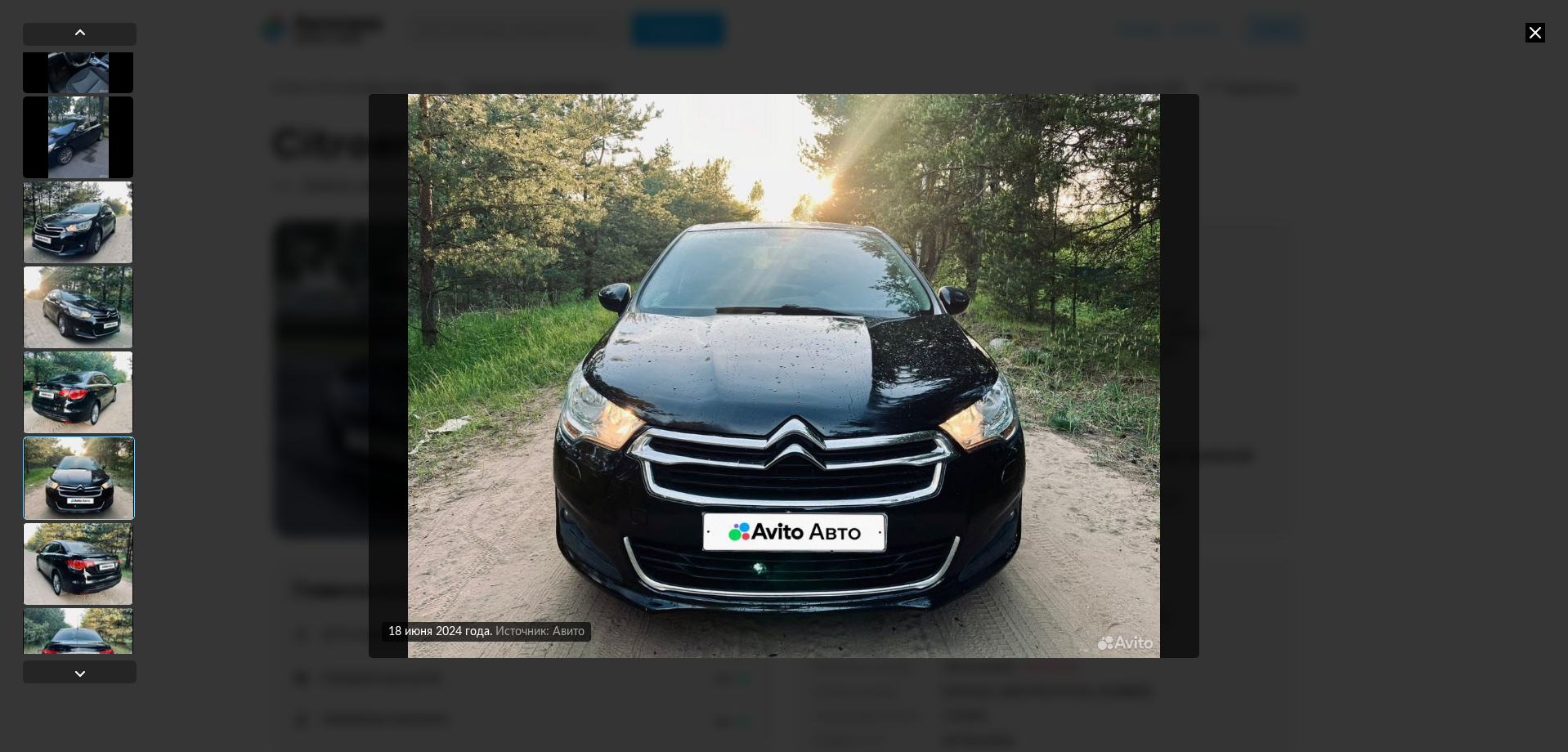
click at [87, 543] on div at bounding box center [78, 564] width 111 height 81
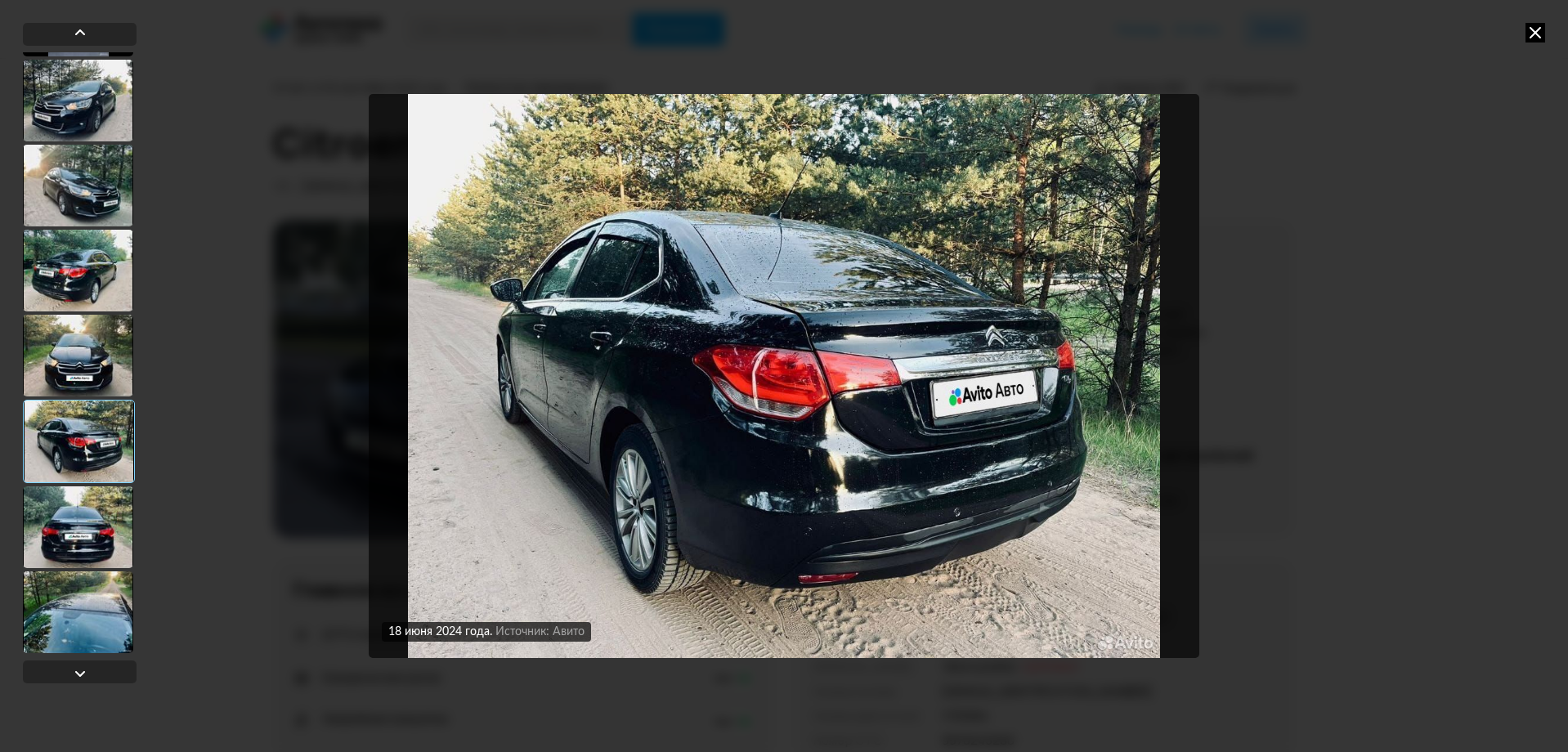
scroll to position [1226, 0]
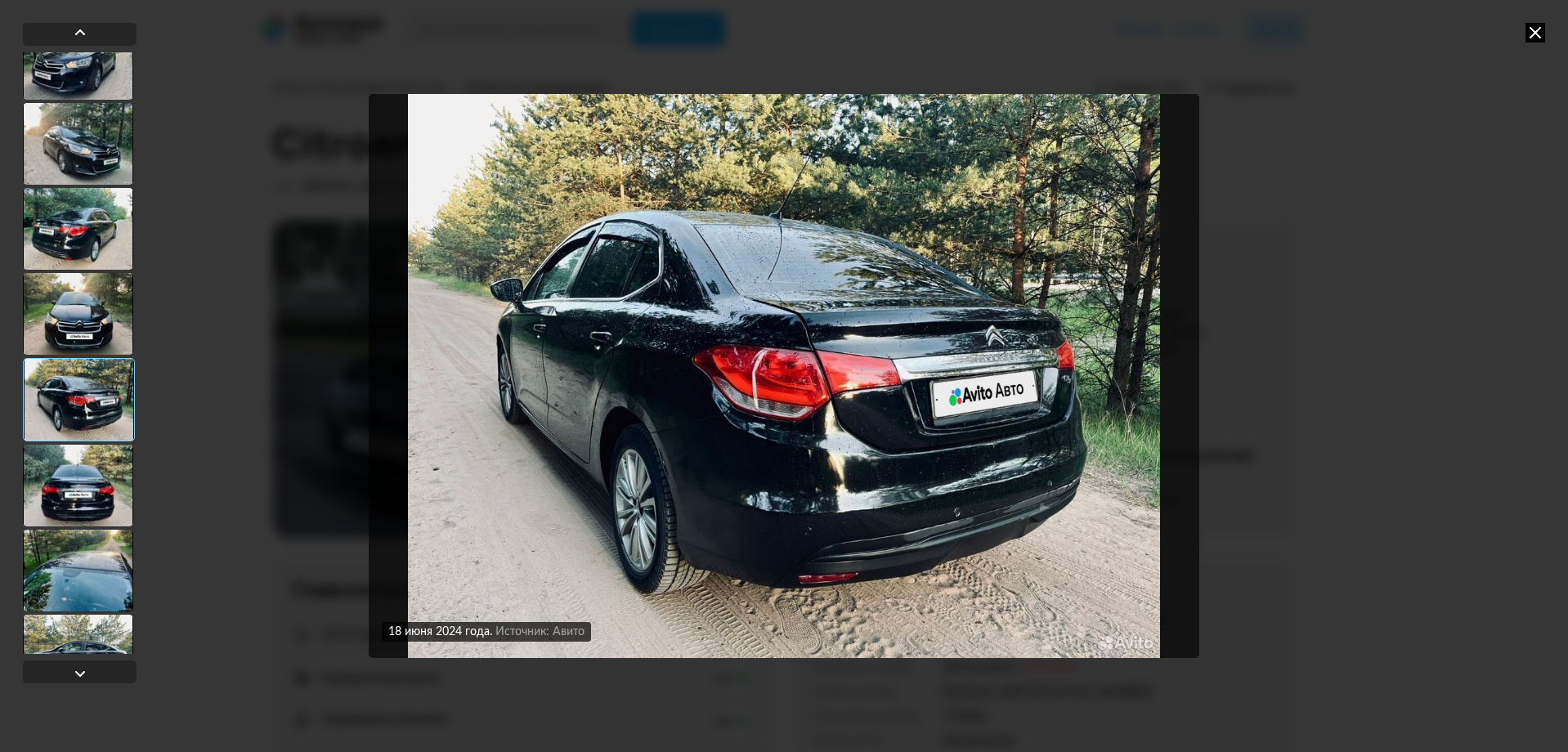
click at [87, 543] on div at bounding box center [78, 571] width 111 height 81
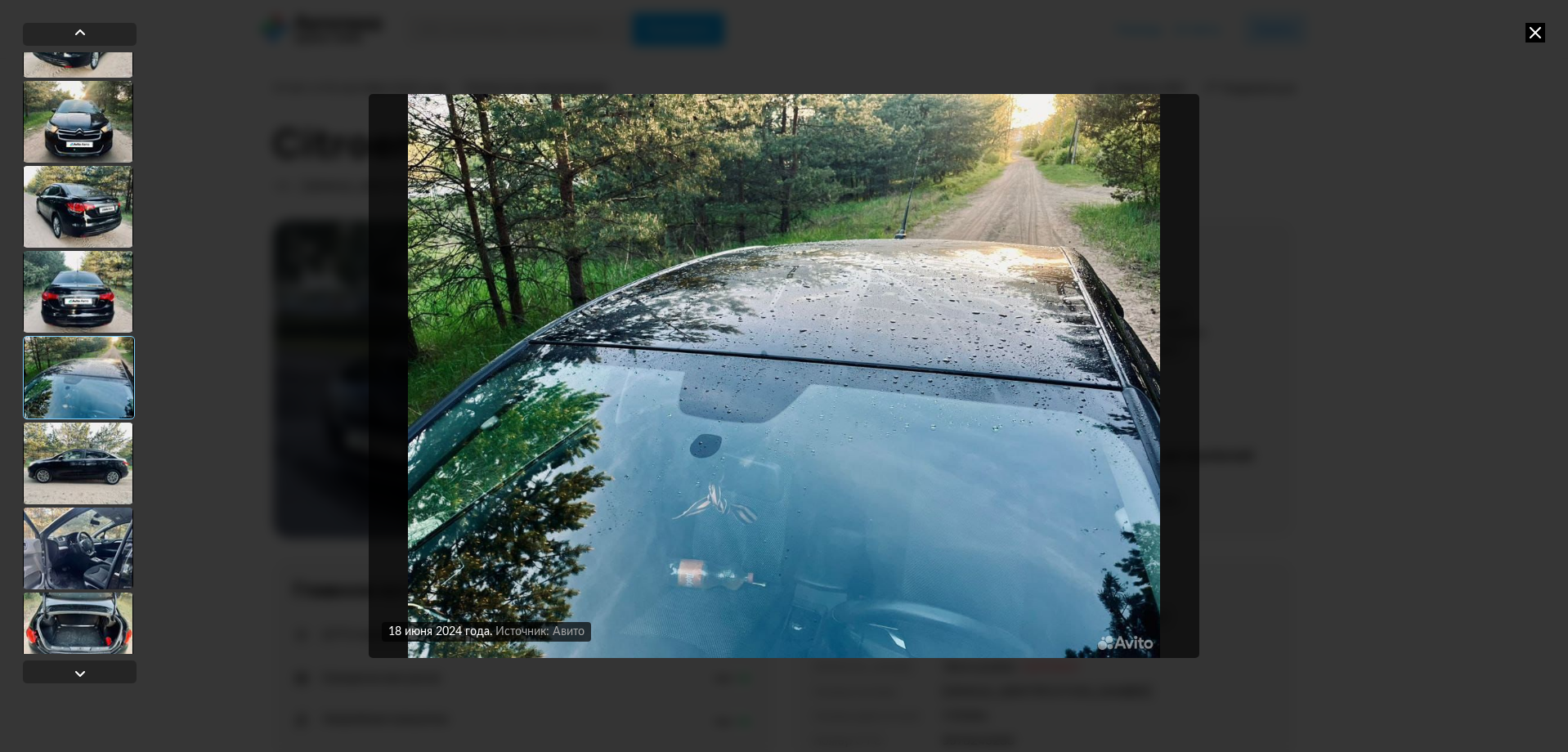
scroll to position [1471, 0]
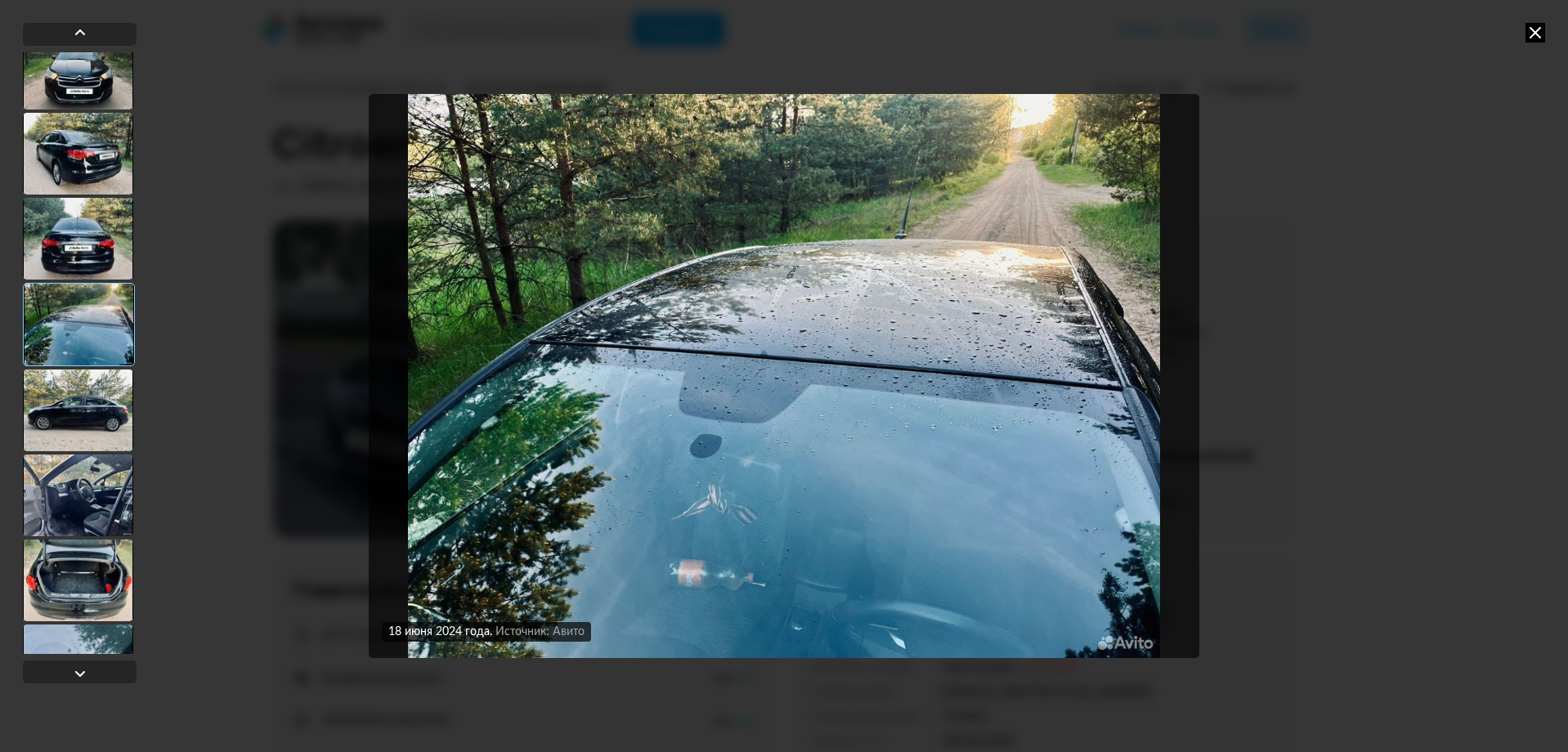
click at [75, 576] on div at bounding box center [78, 581] width 111 height 81
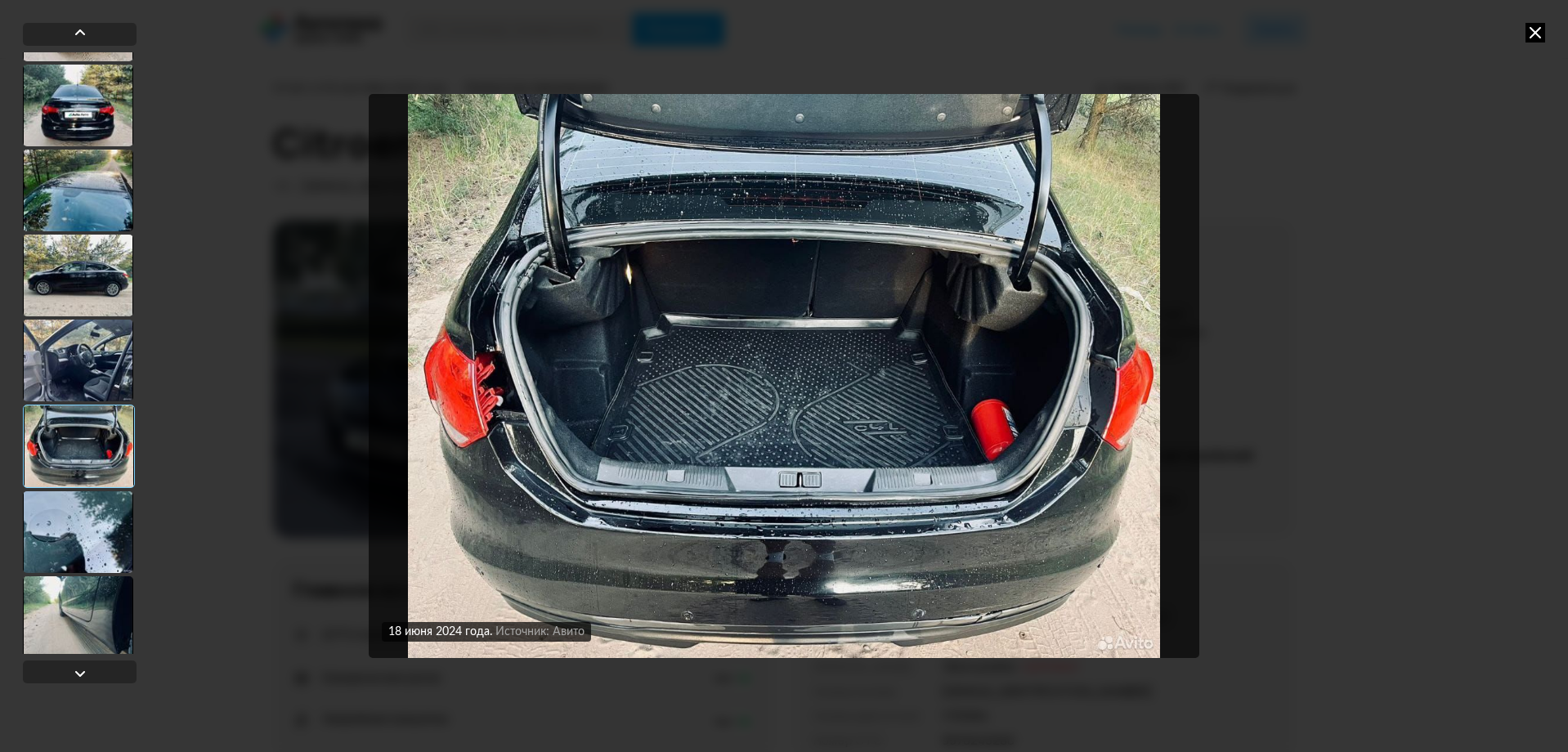
scroll to position [1634, 0]
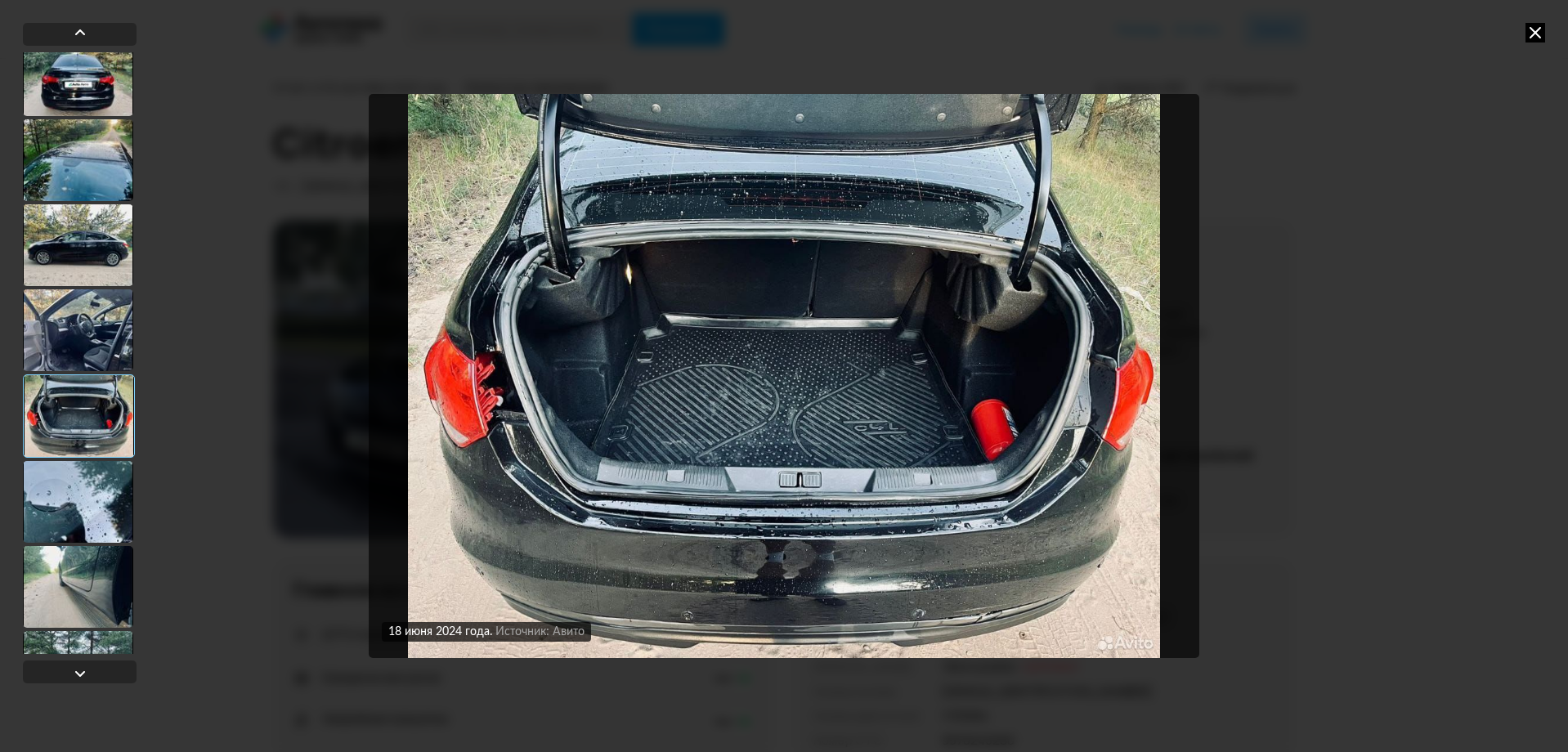
click at [75, 576] on div at bounding box center [78, 587] width 111 height 81
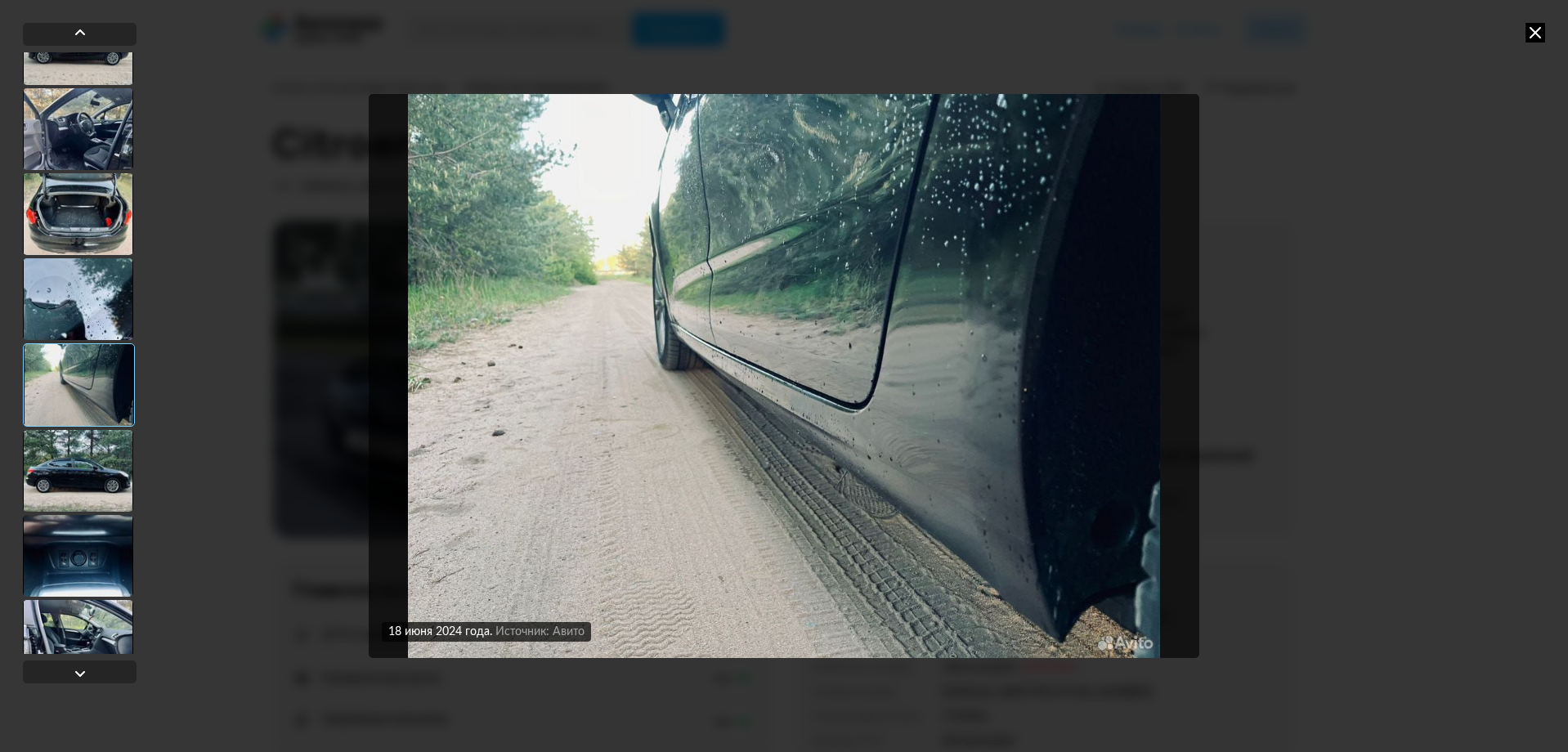
scroll to position [1879, 0]
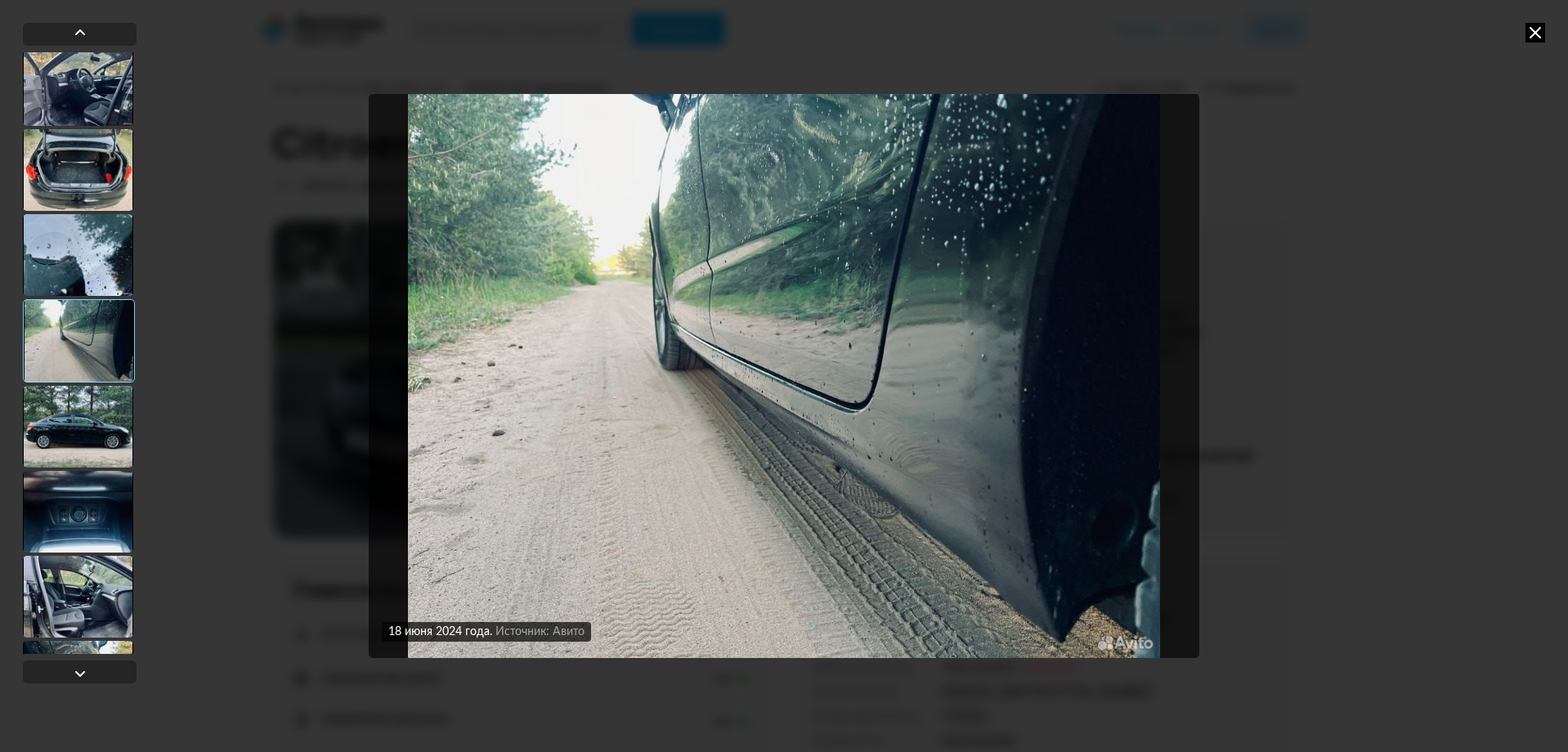
click at [75, 576] on div at bounding box center [78, 597] width 111 height 81
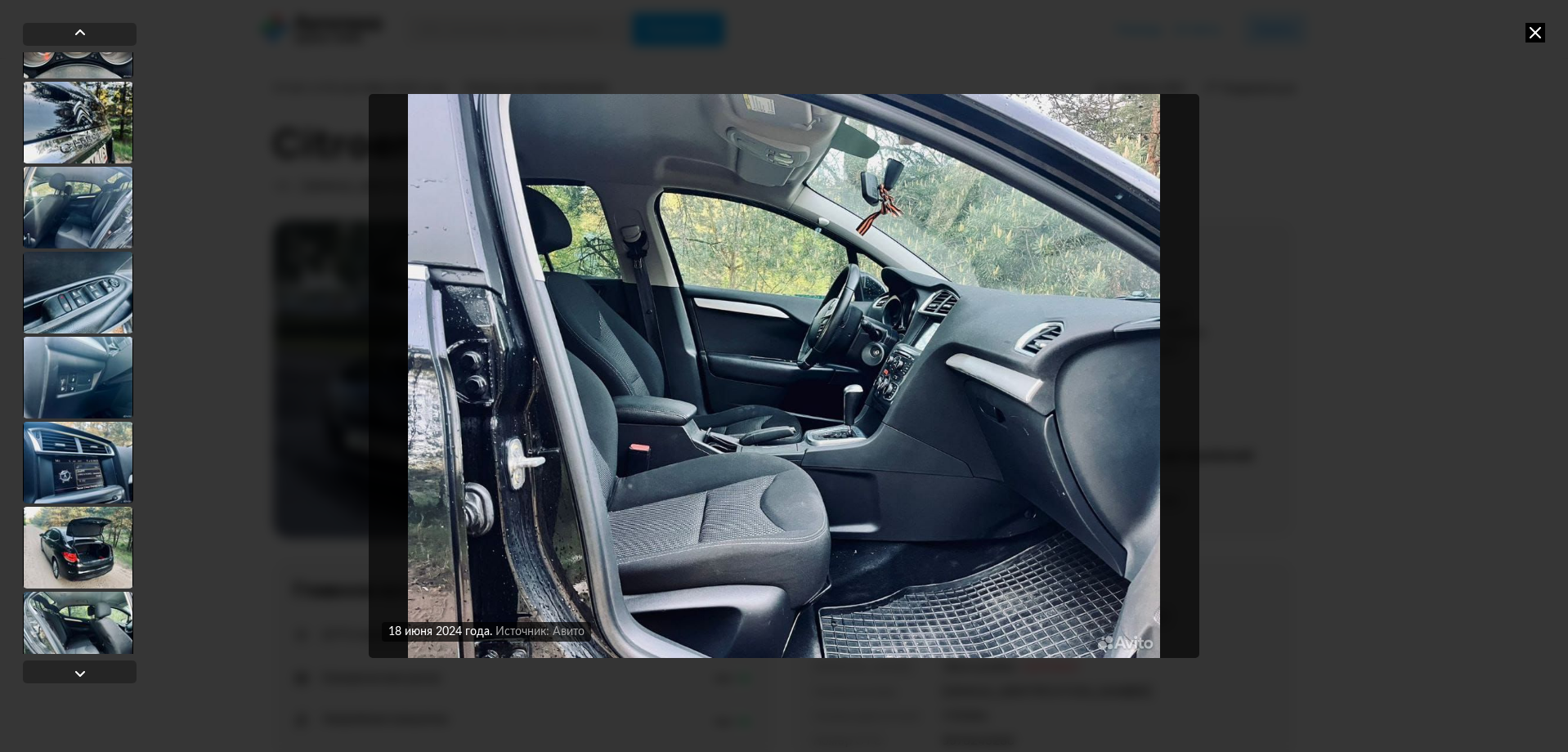
scroll to position [2616, 0]
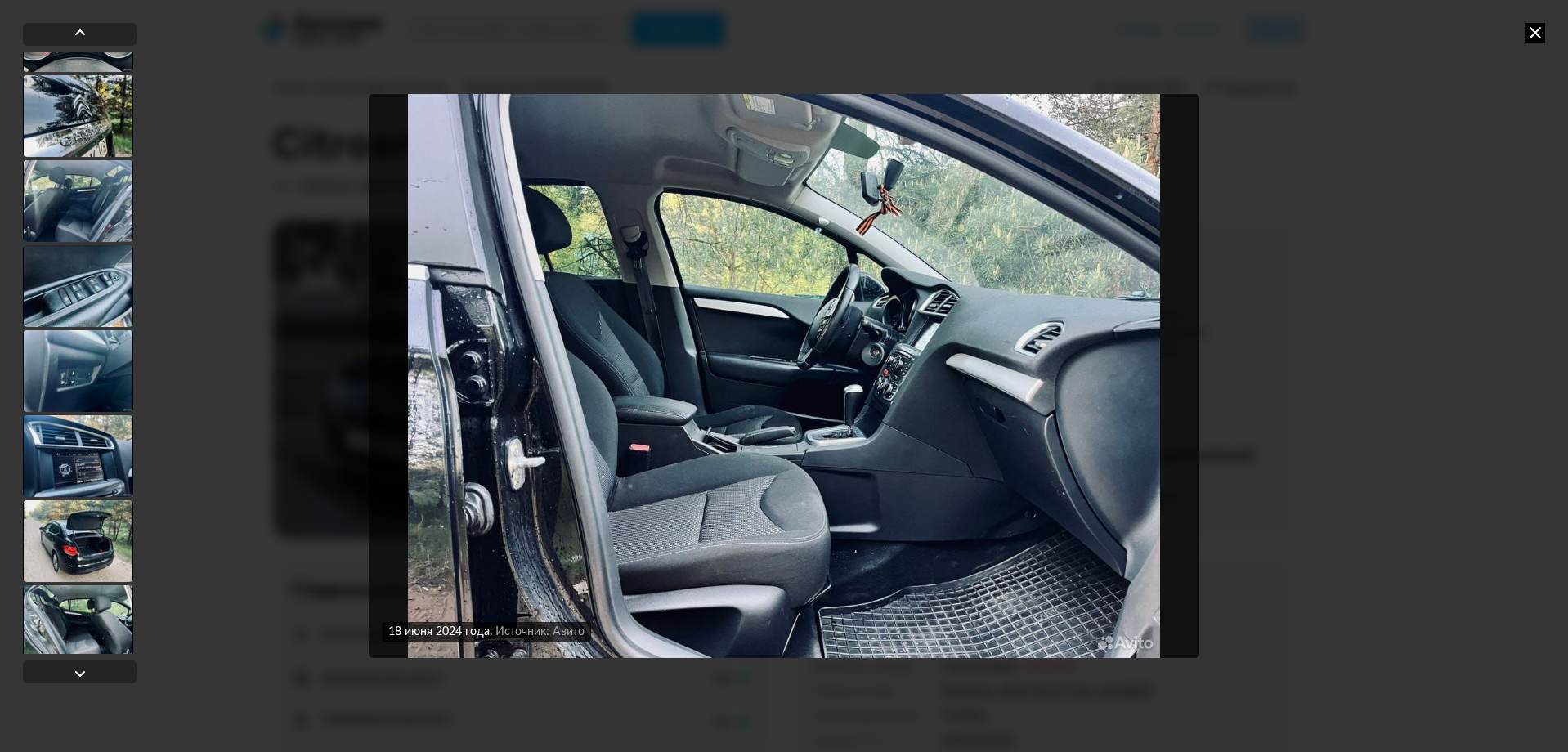
click at [1538, 42] on icon at bounding box center [1535, 32] width 20 height 20
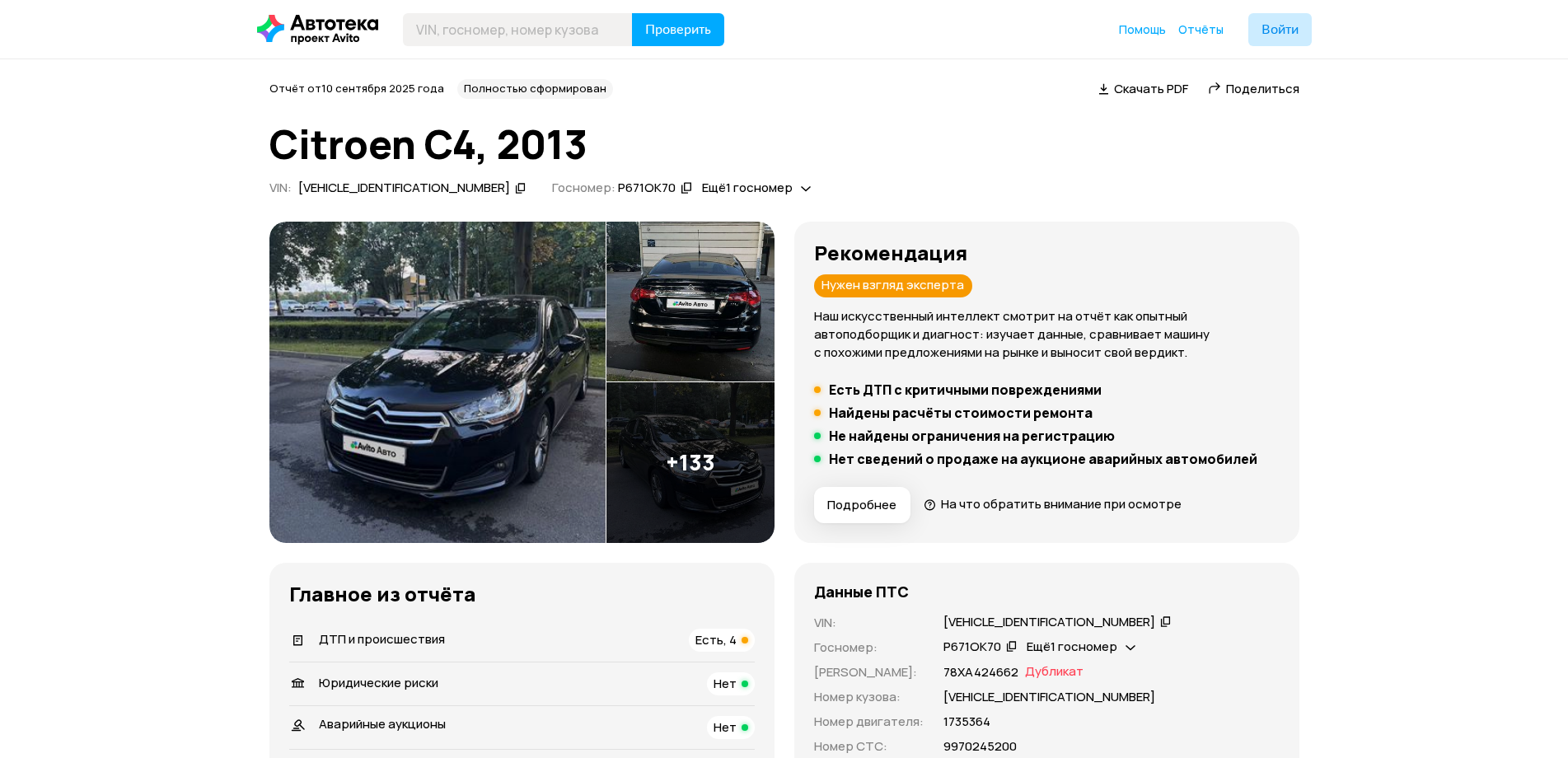
click at [897, 513] on button "Подробнее" at bounding box center [862, 505] width 96 height 36
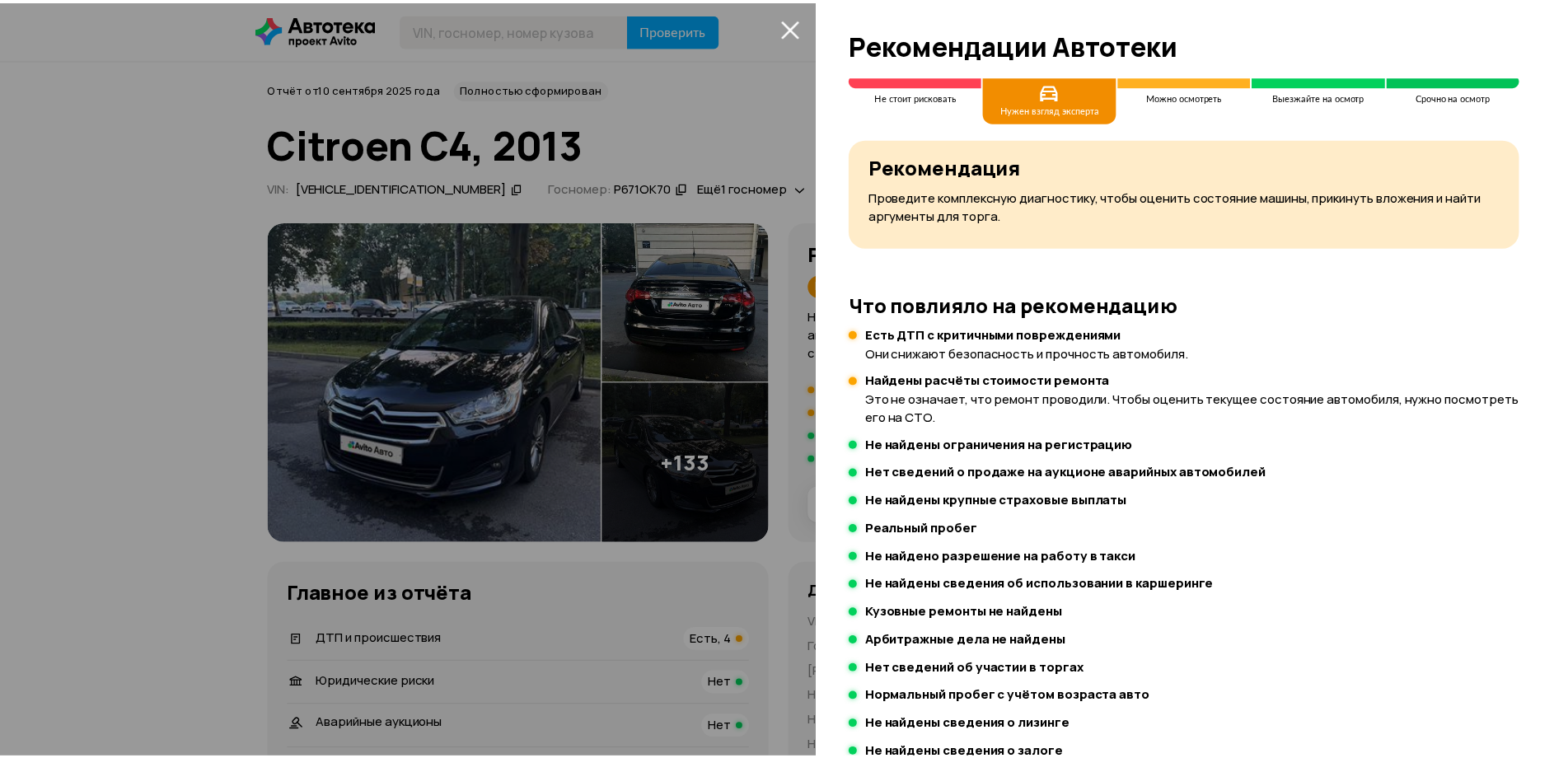
scroll to position [0, 0]
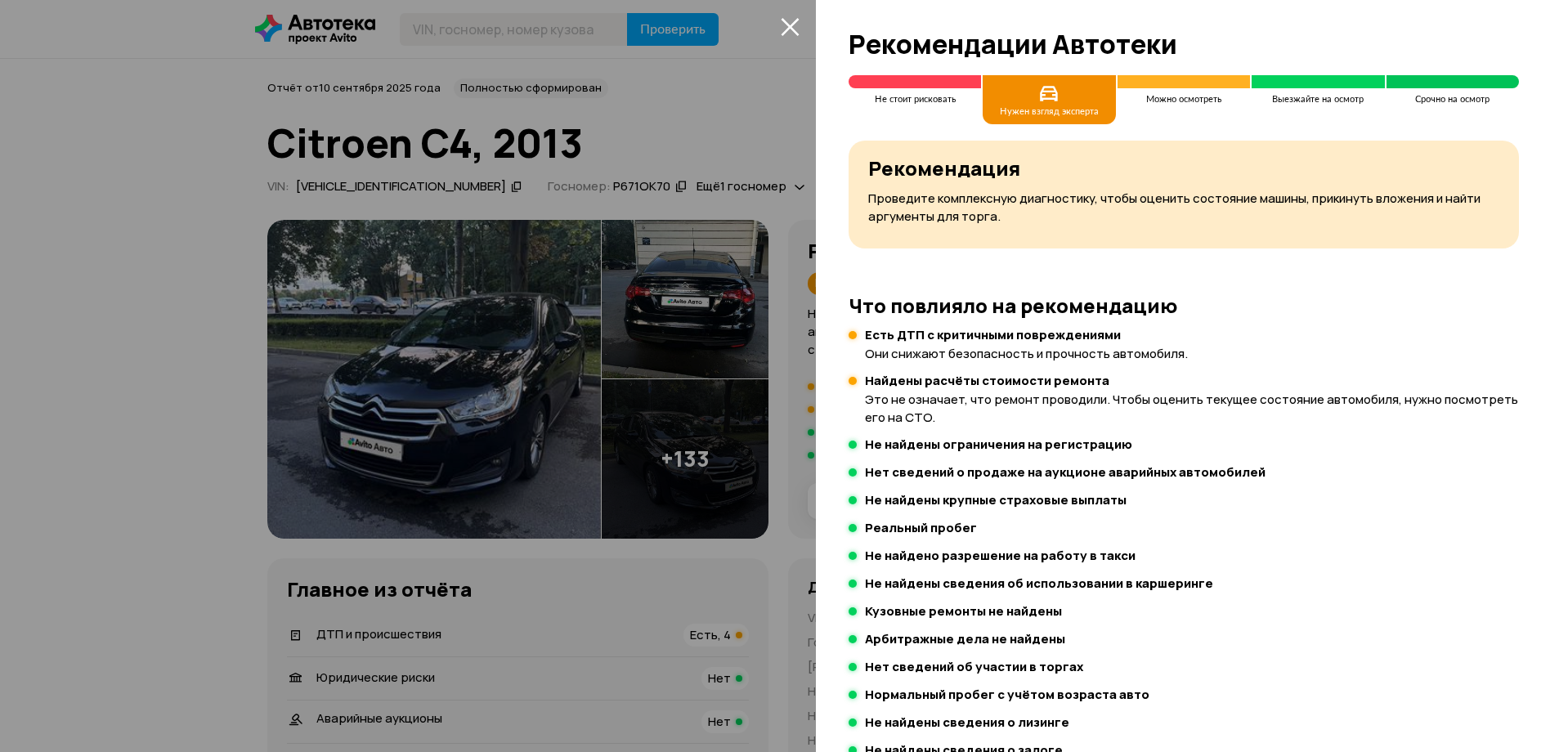
click at [812, 44] on div at bounding box center [784, 376] width 1568 height 752
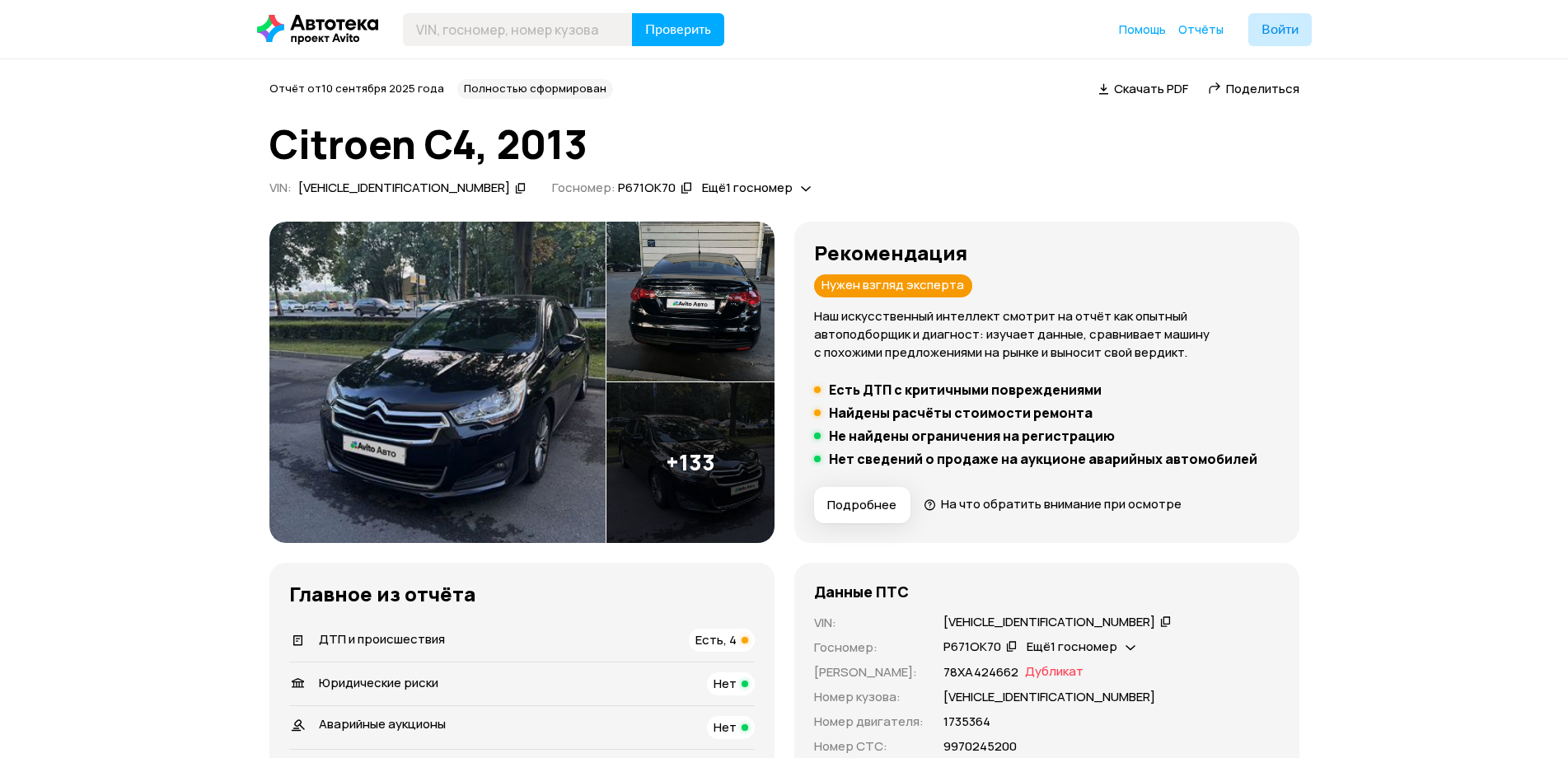
click at [808, 35] on div at bounding box center [784, 379] width 1568 height 758
